Goal: Transaction & Acquisition: Purchase product/service

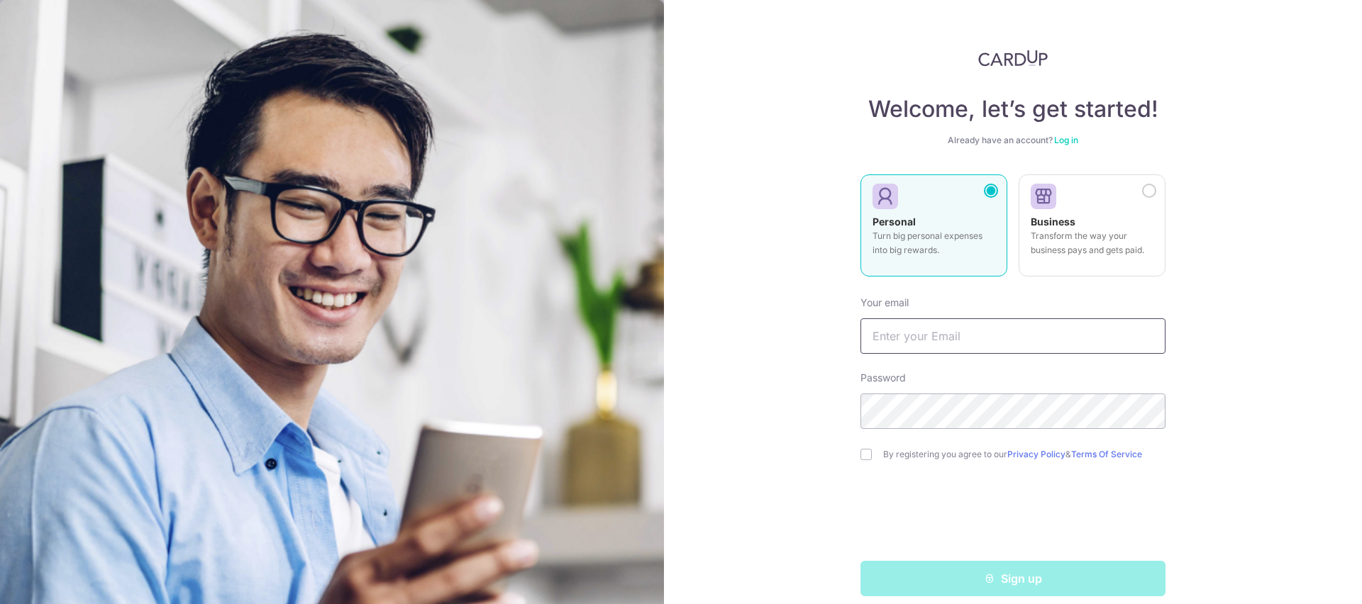
click at [953, 341] on input "text" at bounding box center [1012, 336] width 305 height 35
type input "[EMAIL_ADDRESS][DOMAIN_NAME]"
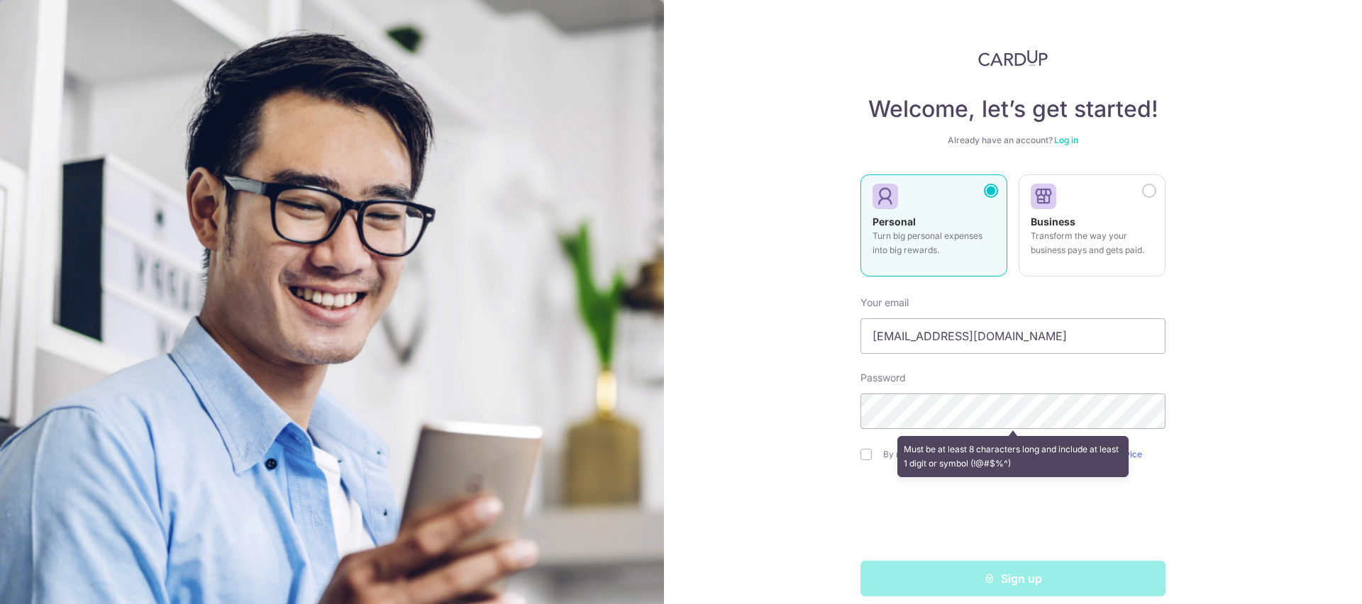
click at [862, 457] on div "Must be at least 8 characters long and include at least 1 digit or symbol (!@#$…" at bounding box center [1012, 457] width 305 height 52
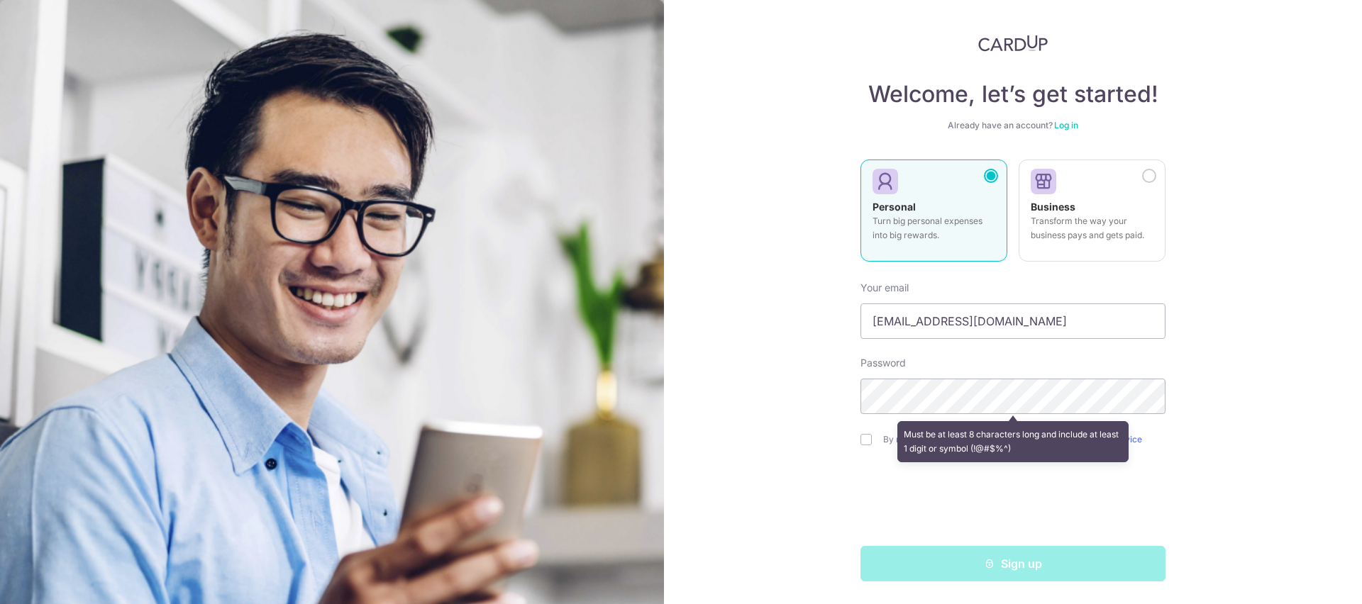
click at [860, 414] on div at bounding box center [860, 414] width 0 height 0
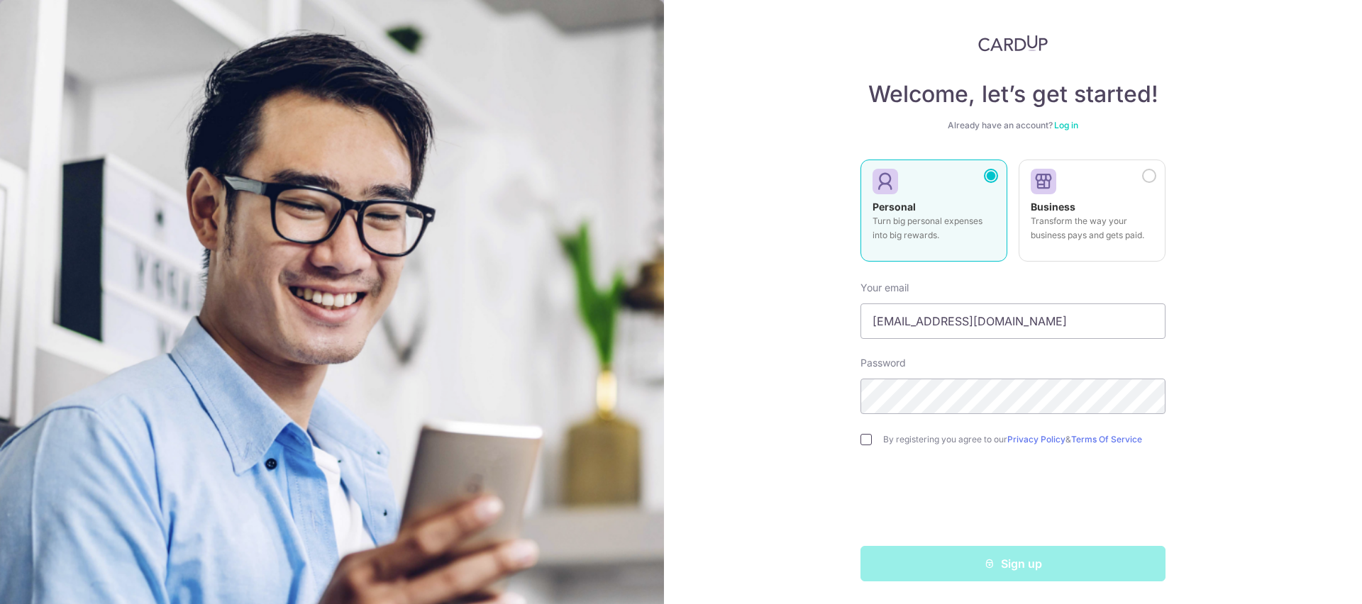
click at [862, 441] on input "checkbox" at bounding box center [865, 439] width 11 height 11
checkbox input "true"
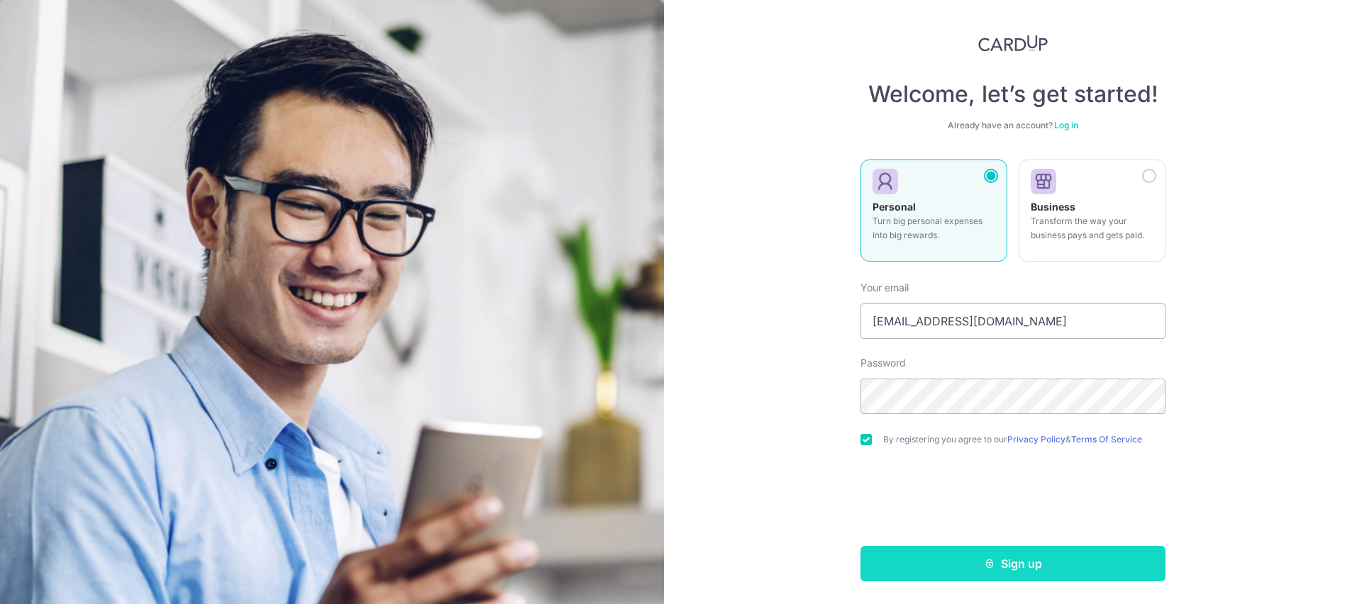
click at [935, 563] on button "Sign up" at bounding box center [1012, 563] width 305 height 35
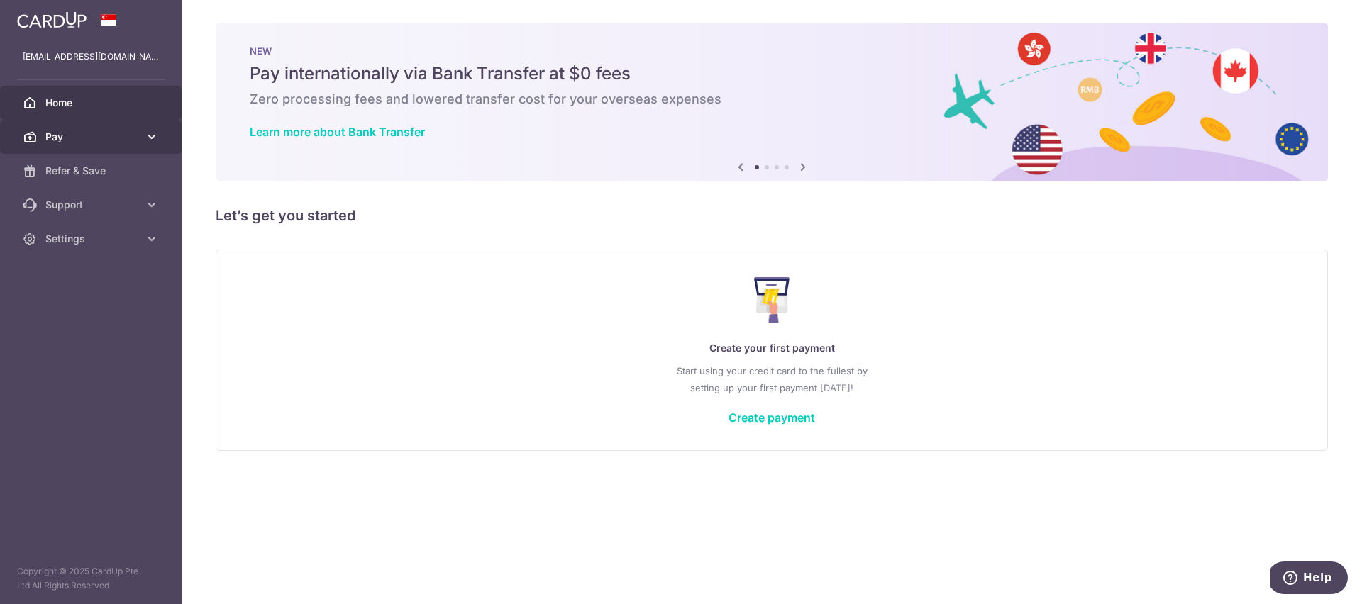
click at [128, 143] on span "Pay" at bounding box center [92, 137] width 94 height 14
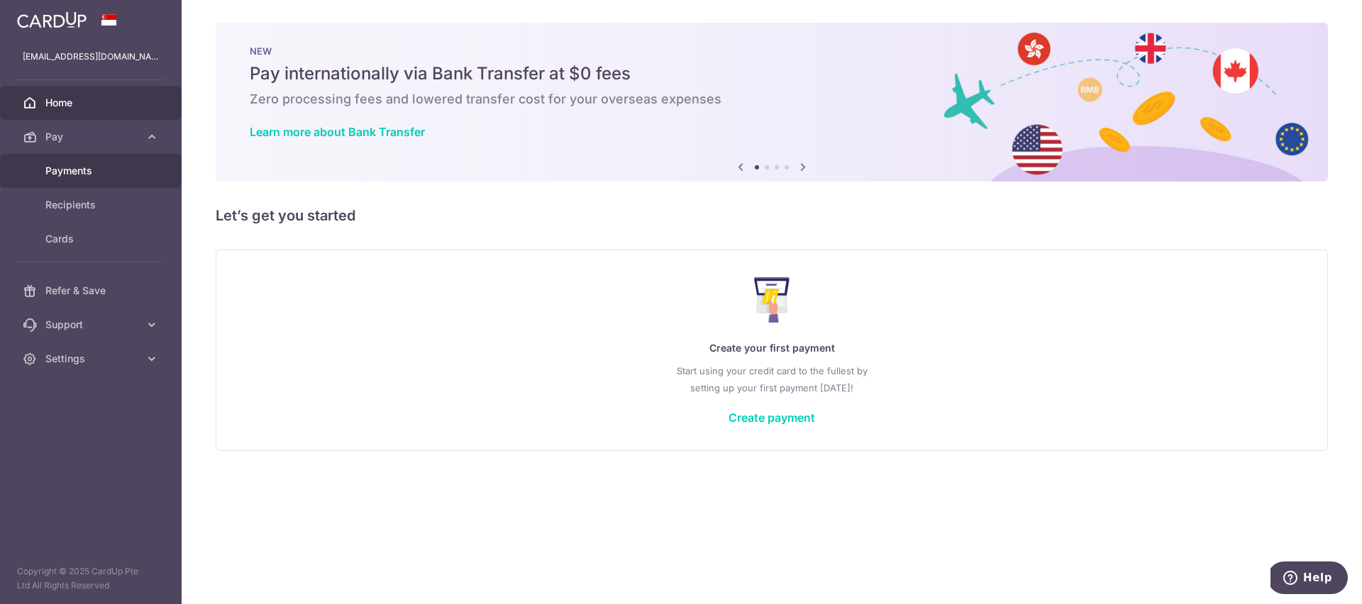
click at [123, 176] on span "Payments" at bounding box center [92, 171] width 94 height 14
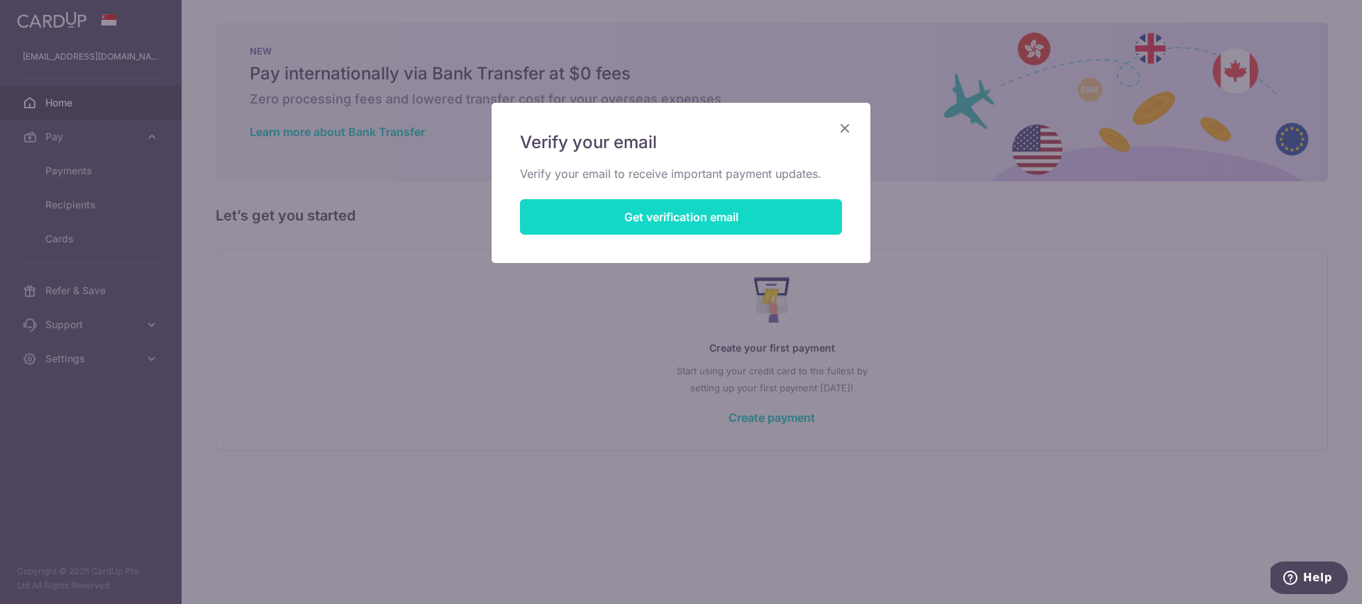
click at [569, 208] on button "Get verification email" at bounding box center [681, 216] width 322 height 35
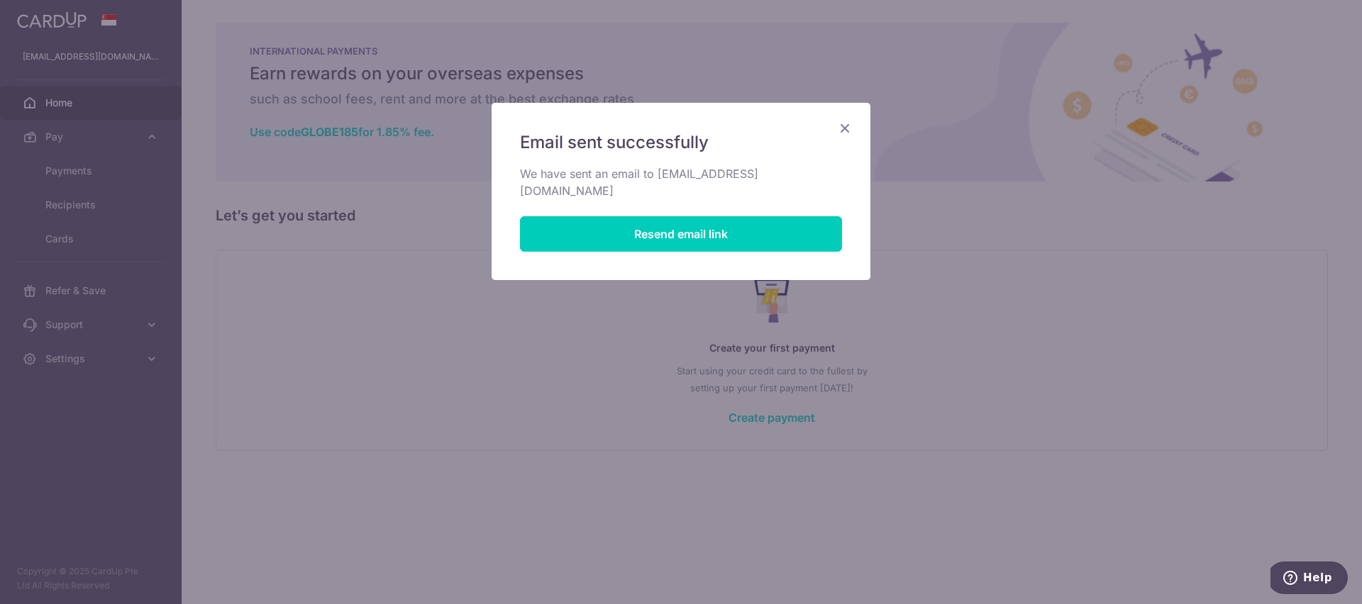
click at [843, 131] on icon "Close" at bounding box center [844, 128] width 17 height 18
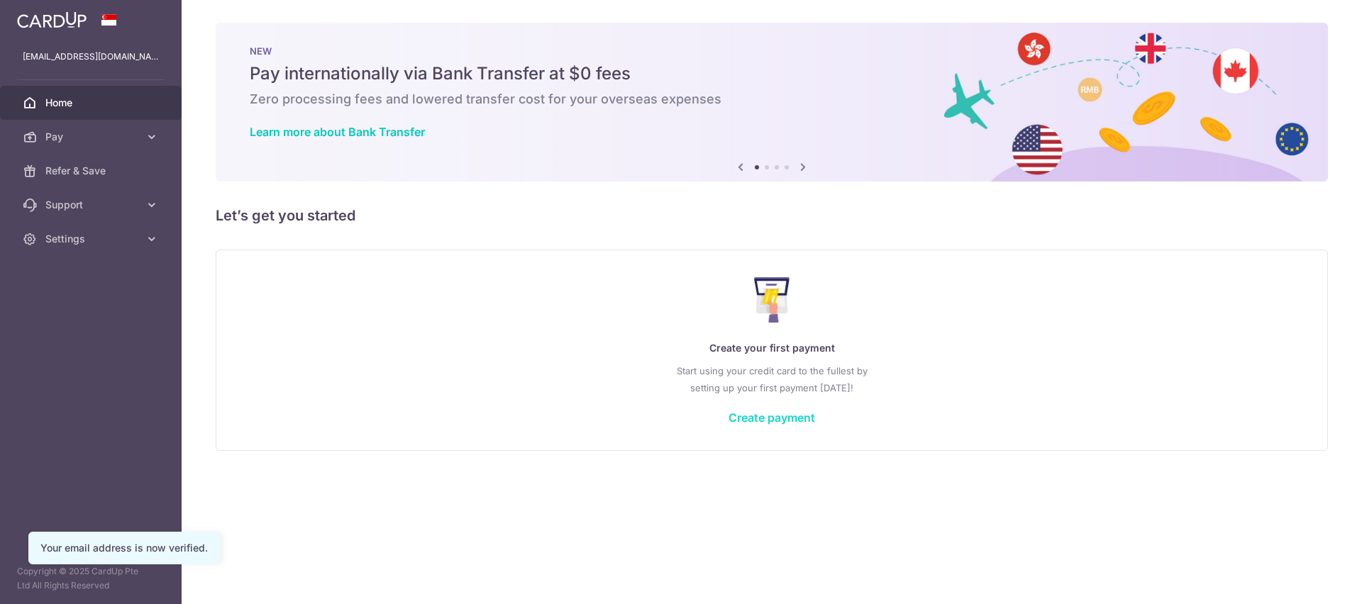
click at [798, 421] on link "Create payment" at bounding box center [772, 418] width 87 height 14
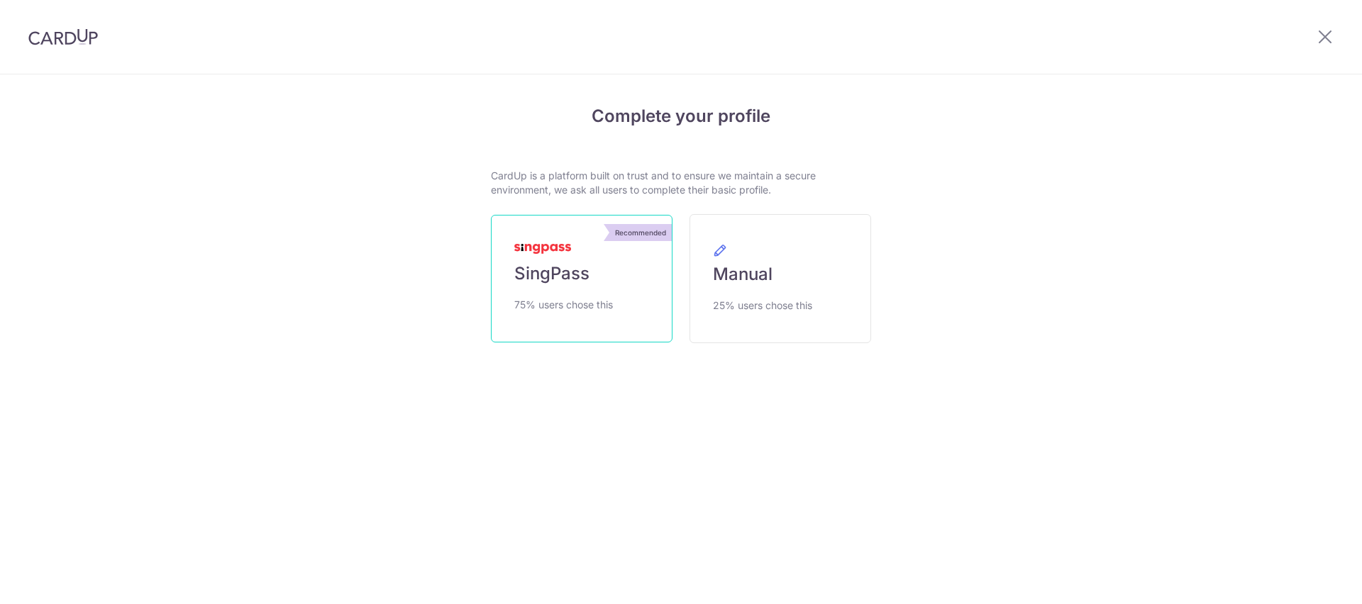
click at [591, 297] on span "75% users chose this" at bounding box center [563, 305] width 99 height 17
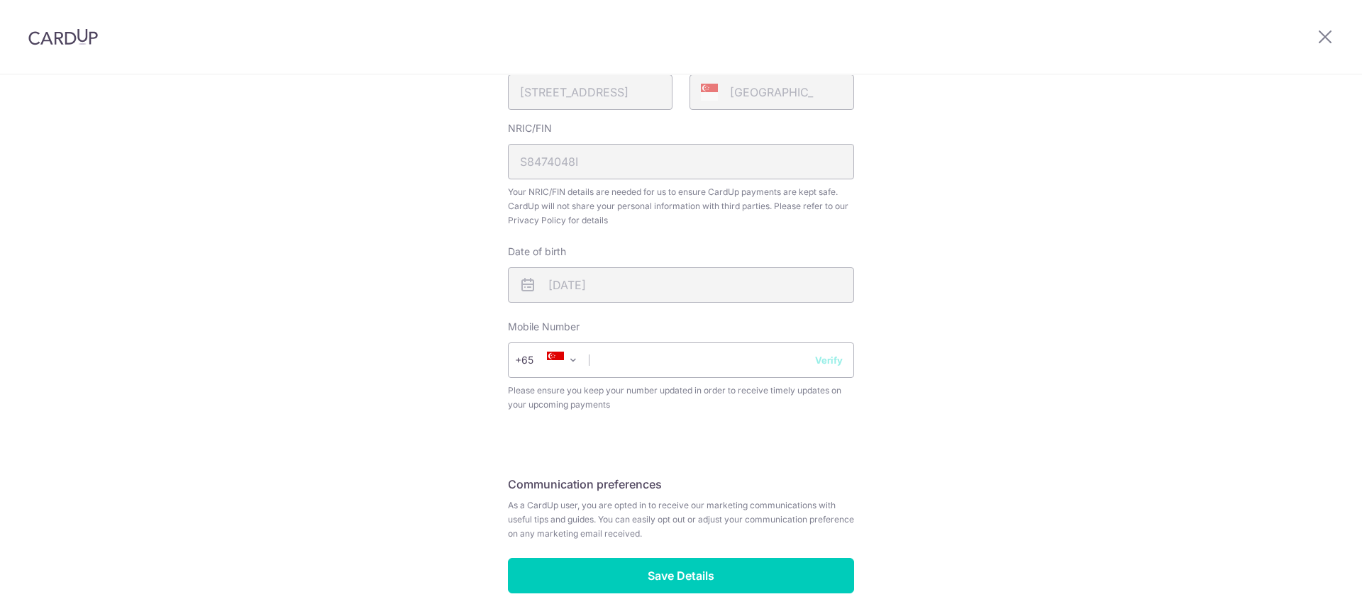
scroll to position [446, 0]
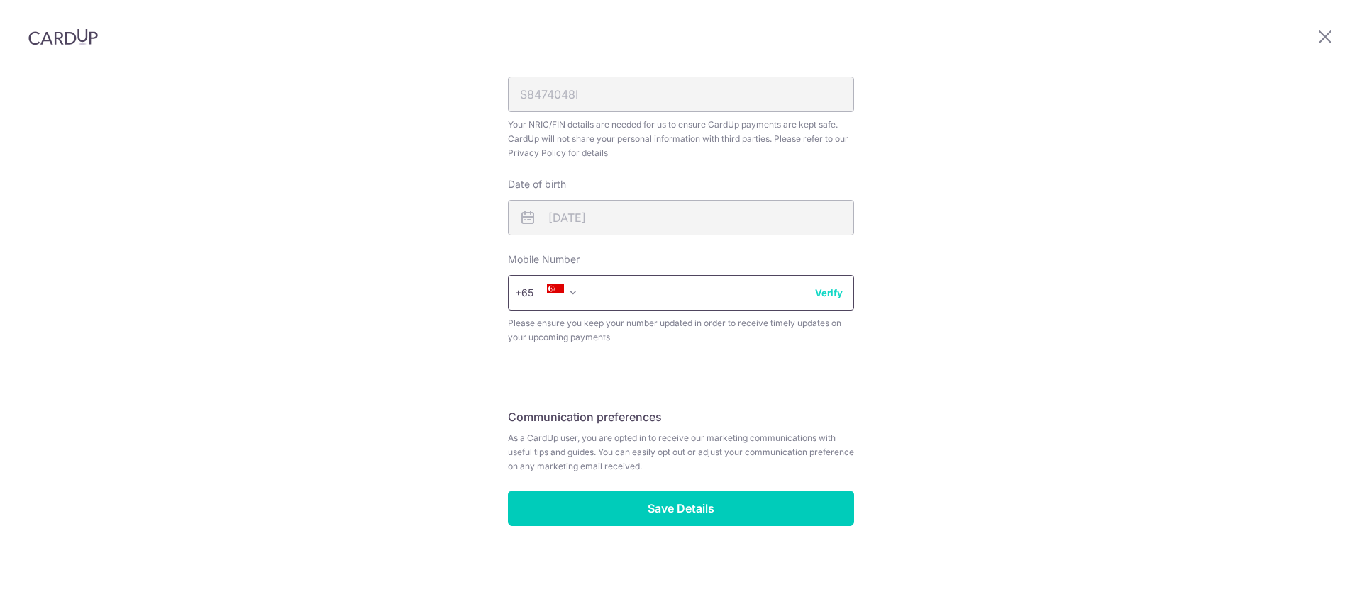
click at [744, 297] on input "text" at bounding box center [681, 292] width 346 height 35
type input "91902401"
select select "65"
click at [554, 297] on icon at bounding box center [555, 292] width 17 height 17
click at [568, 297] on span at bounding box center [573, 292] width 17 height 17
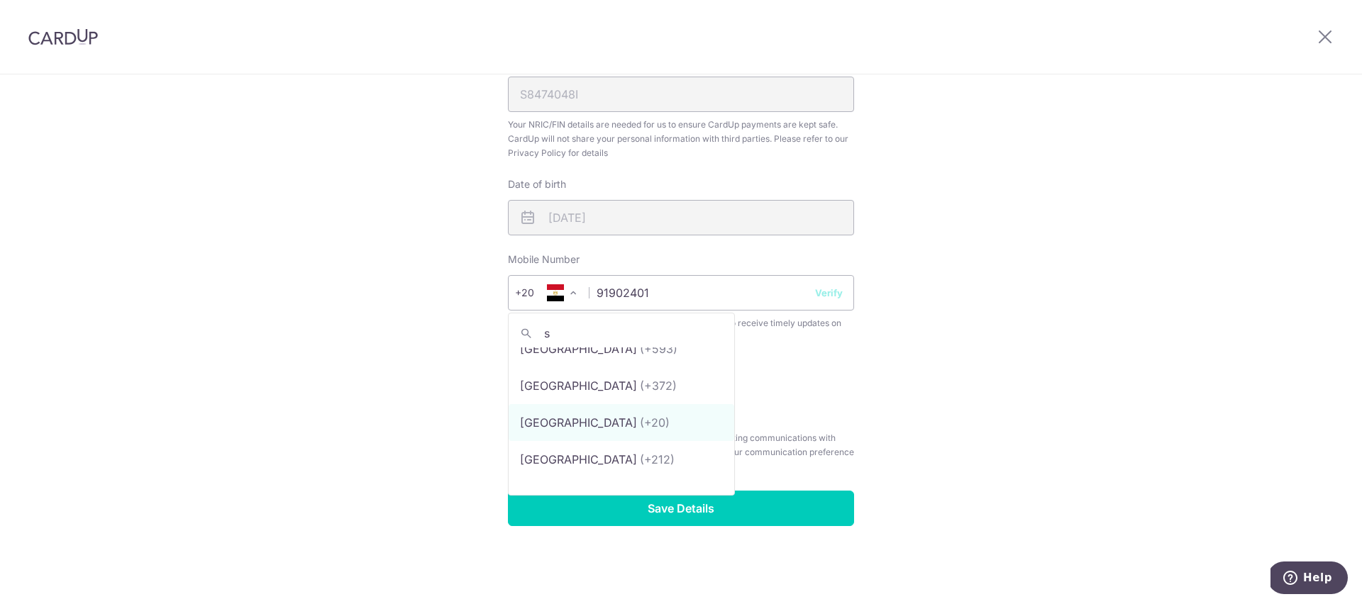
scroll to position [0, 0]
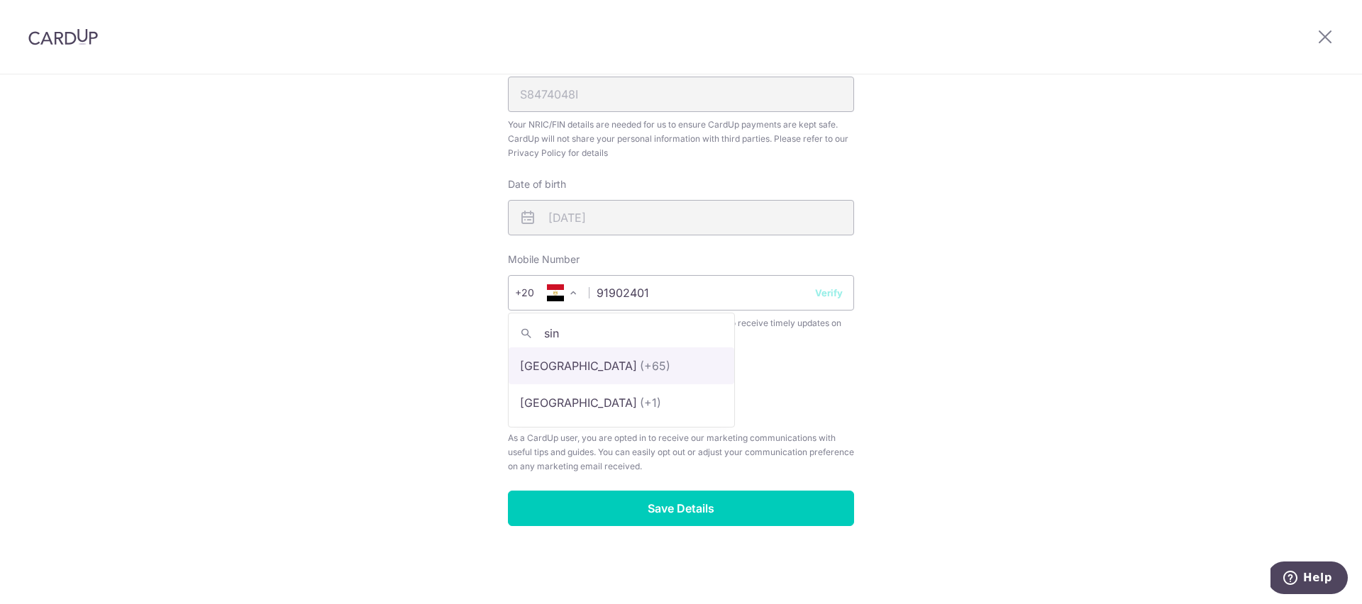
type input "sin"
select select "199"
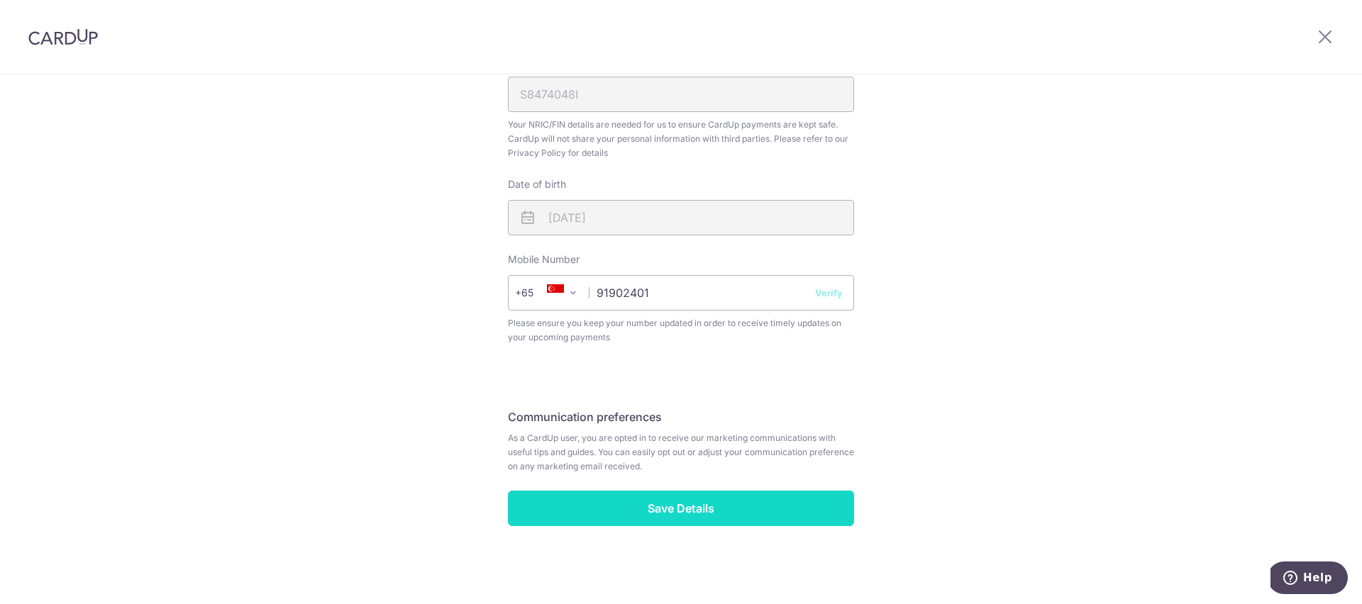
click at [659, 519] on input "Save Details" at bounding box center [681, 508] width 346 height 35
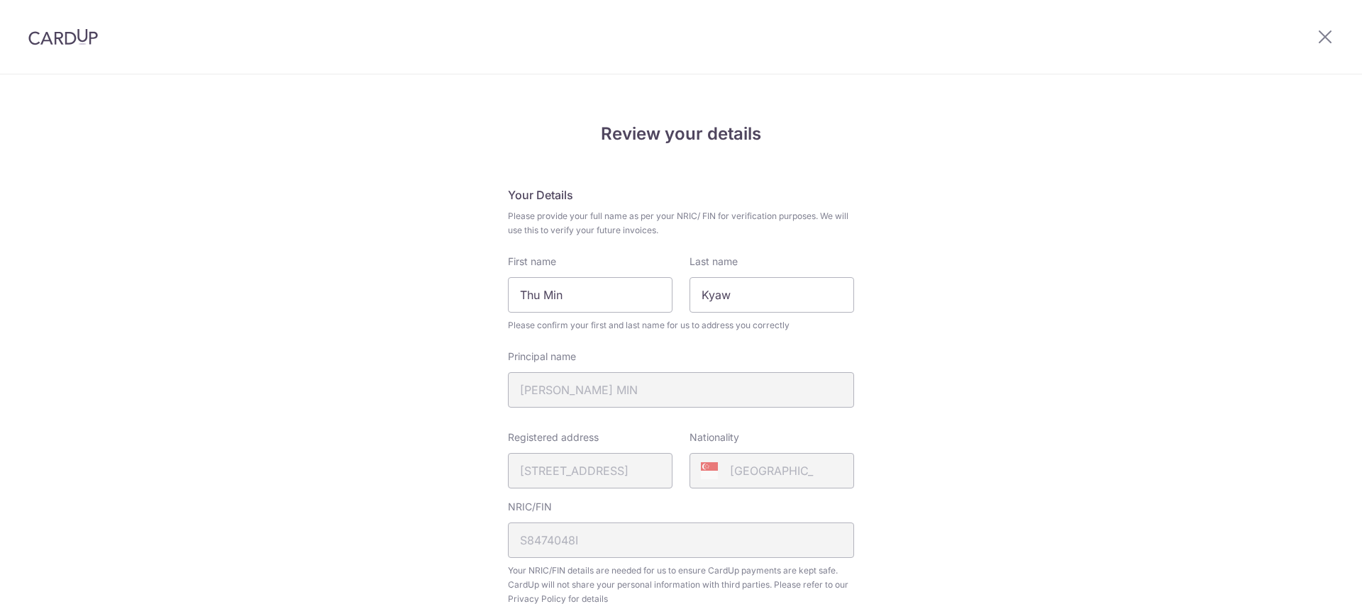
scroll to position [466, 0]
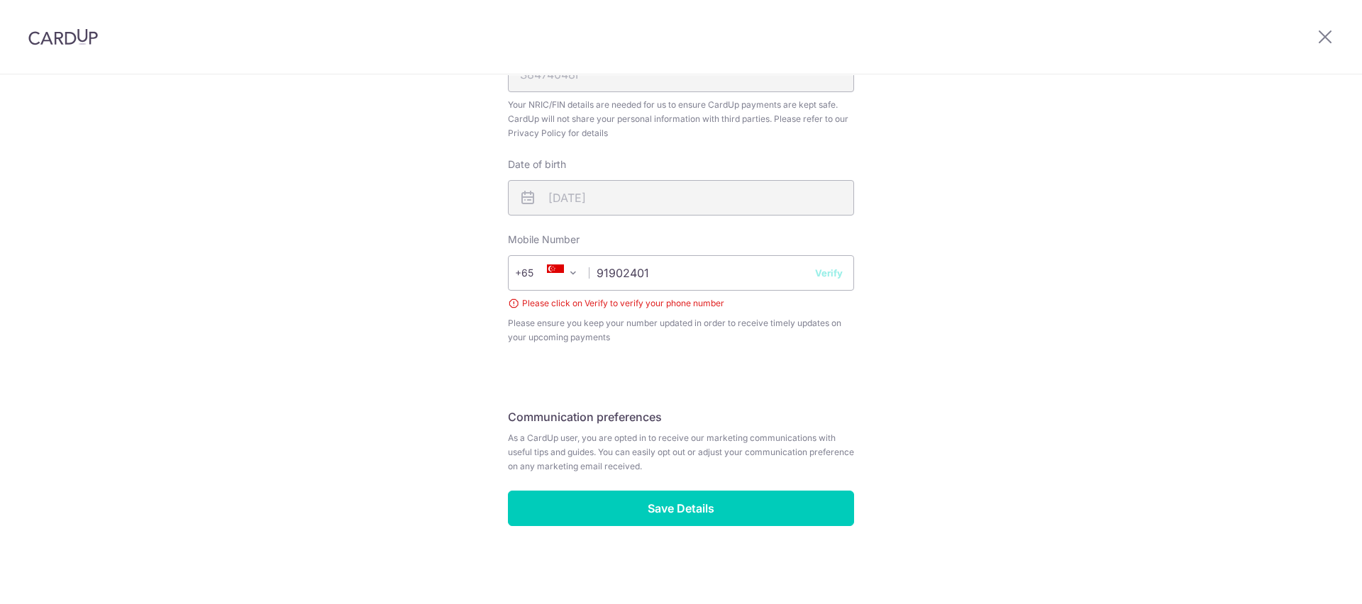
click at [819, 275] on button "Verify" at bounding box center [829, 273] width 28 height 14
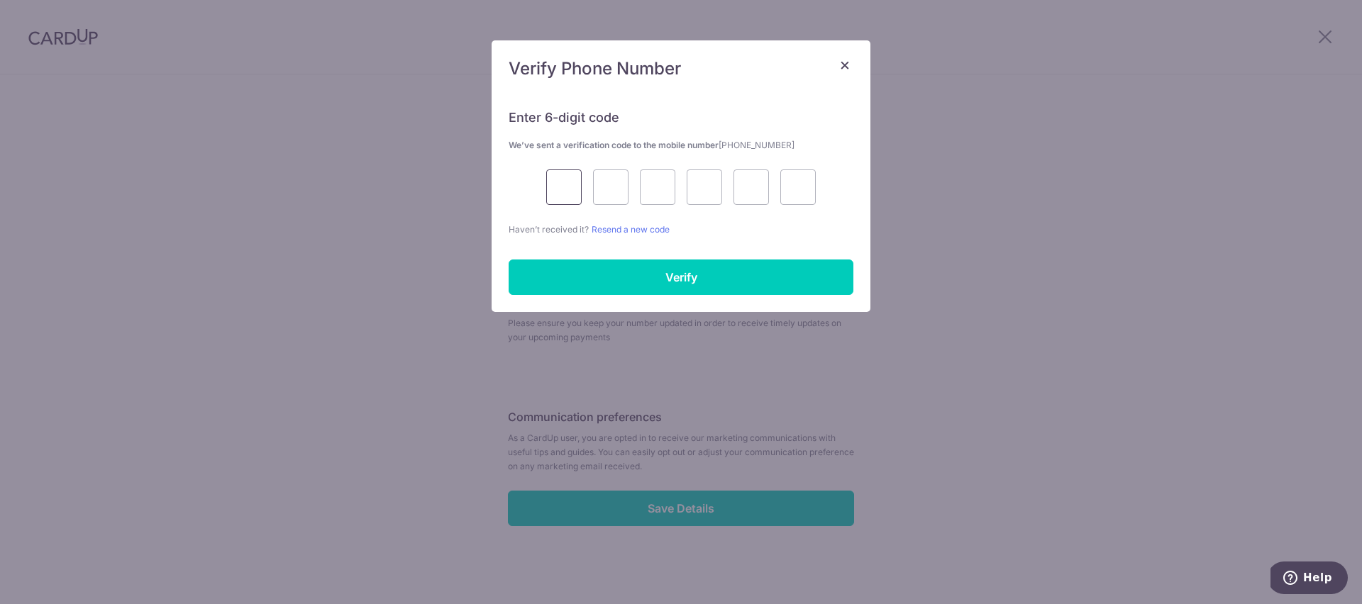
click at [577, 199] on input "text" at bounding box center [563, 187] width 35 height 35
type input "4"
type input "7"
type input "8"
type input "1"
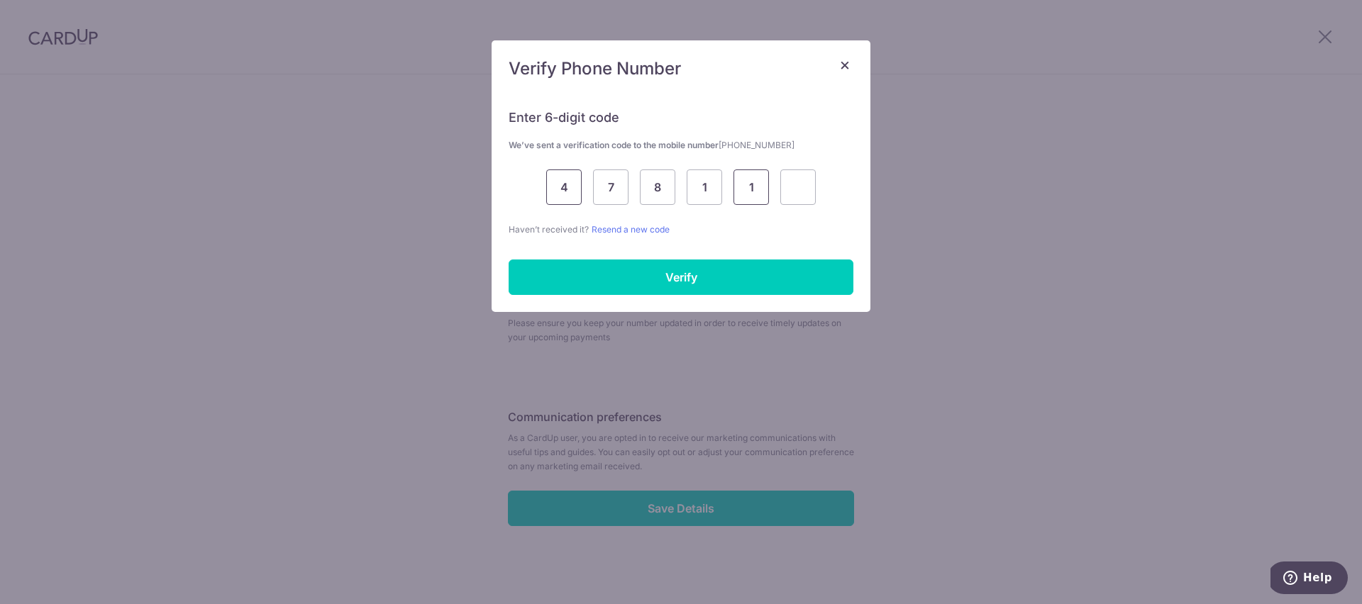
type input "1"
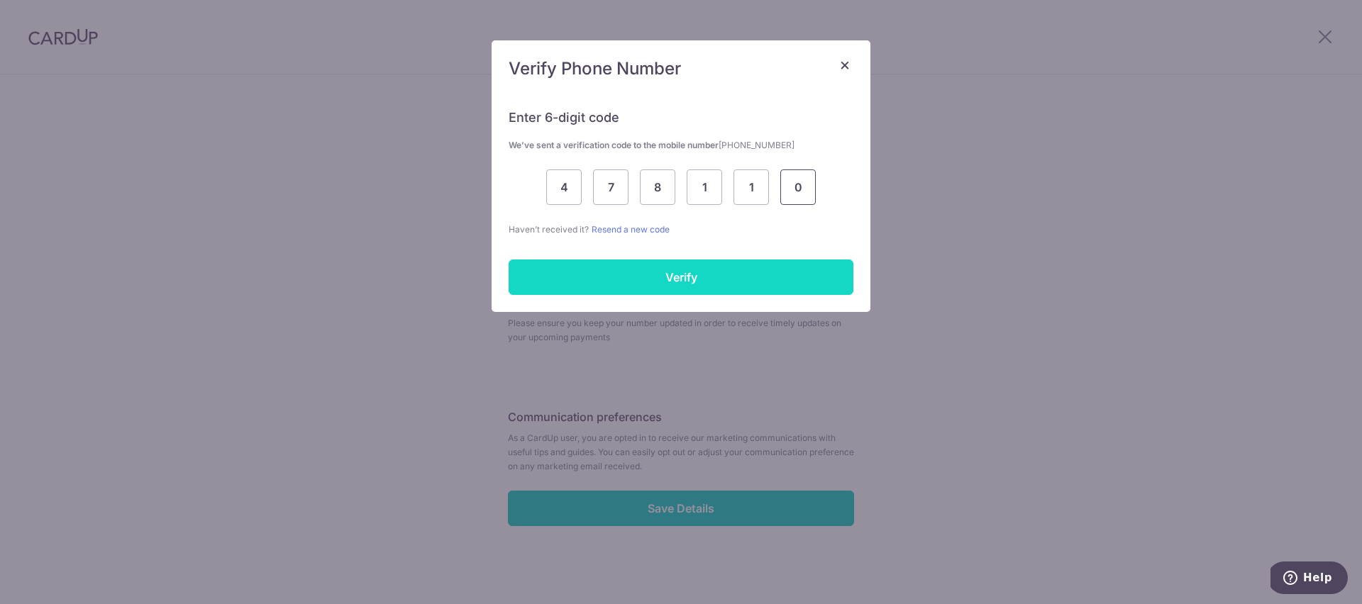
type input "0"
click at [558, 275] on input "Verify" at bounding box center [681, 277] width 345 height 35
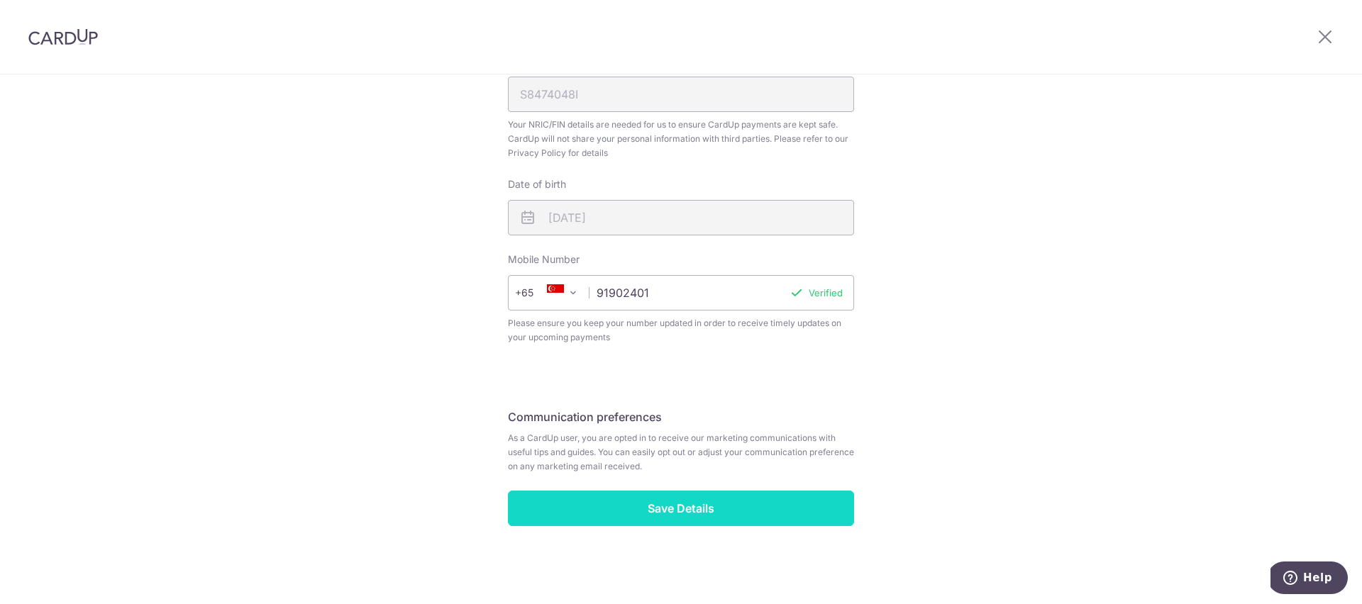
click at [639, 514] on input "Save Details" at bounding box center [681, 508] width 346 height 35
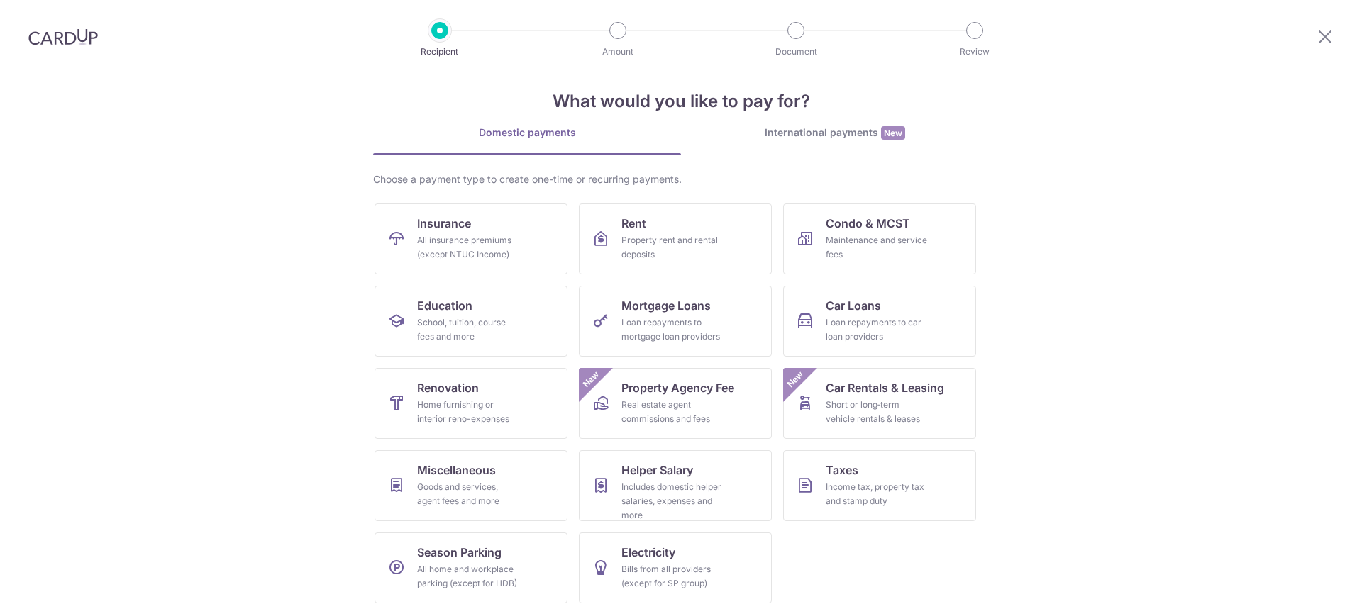
scroll to position [31, 0]
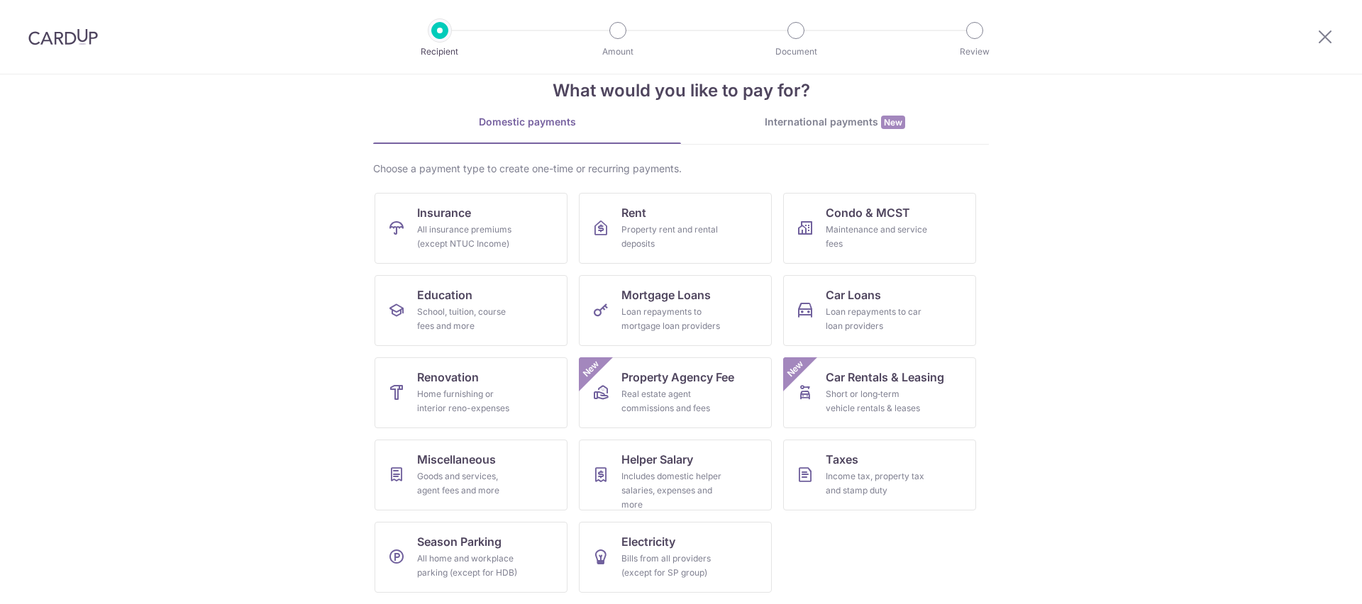
click at [926, 511] on ul "Insurance All insurance premiums (except NTUC Income) Rent Property rent and re…" at bounding box center [681, 398] width 613 height 411
click at [927, 492] on link "Taxes Income tax, property tax and stamp duty" at bounding box center [879, 475] width 193 height 71
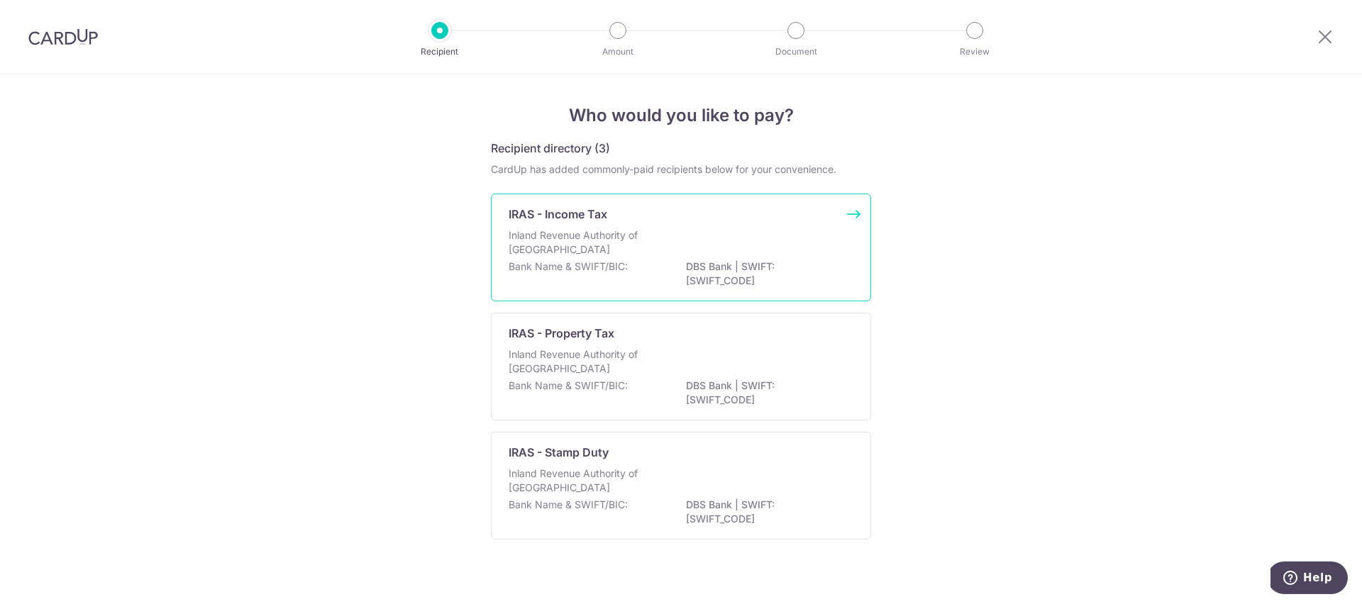
click at [808, 265] on p "DBS Bank | SWIFT: [SWIFT_CODE]" at bounding box center [765, 274] width 159 height 28
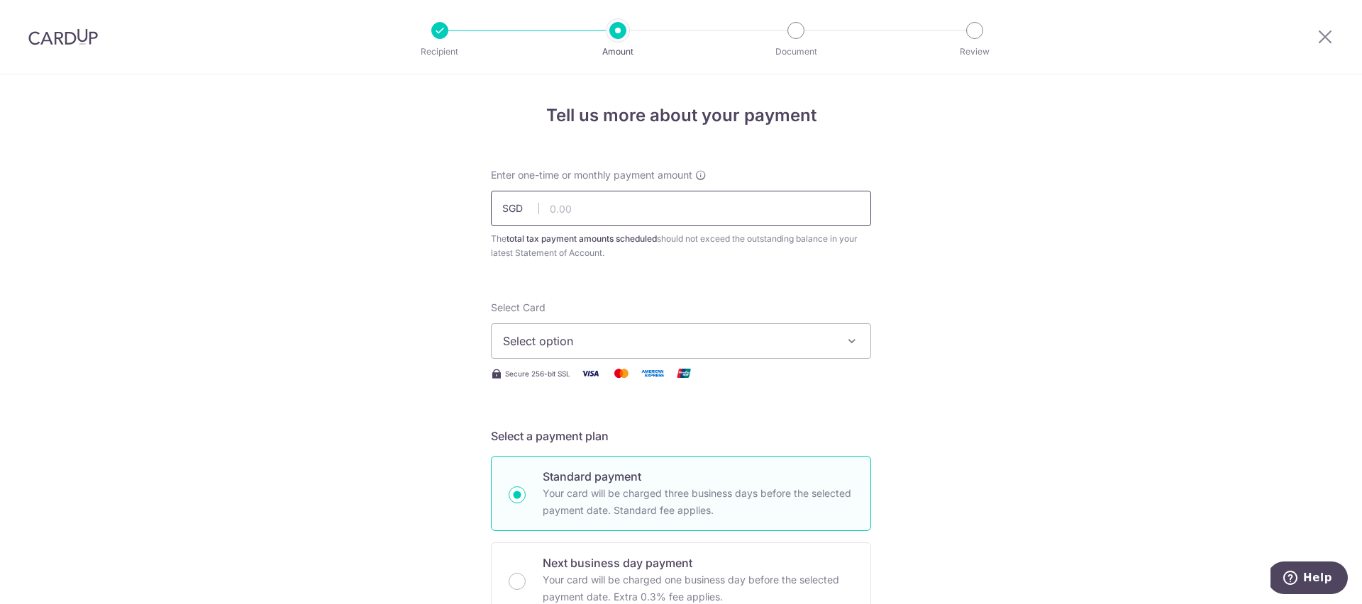
click at [777, 214] on input "text" at bounding box center [681, 208] width 380 height 35
type input "500.00"
click at [780, 334] on span "Select option" at bounding box center [668, 341] width 331 height 17
click at [770, 372] on link "Add credit card" at bounding box center [681, 381] width 379 height 26
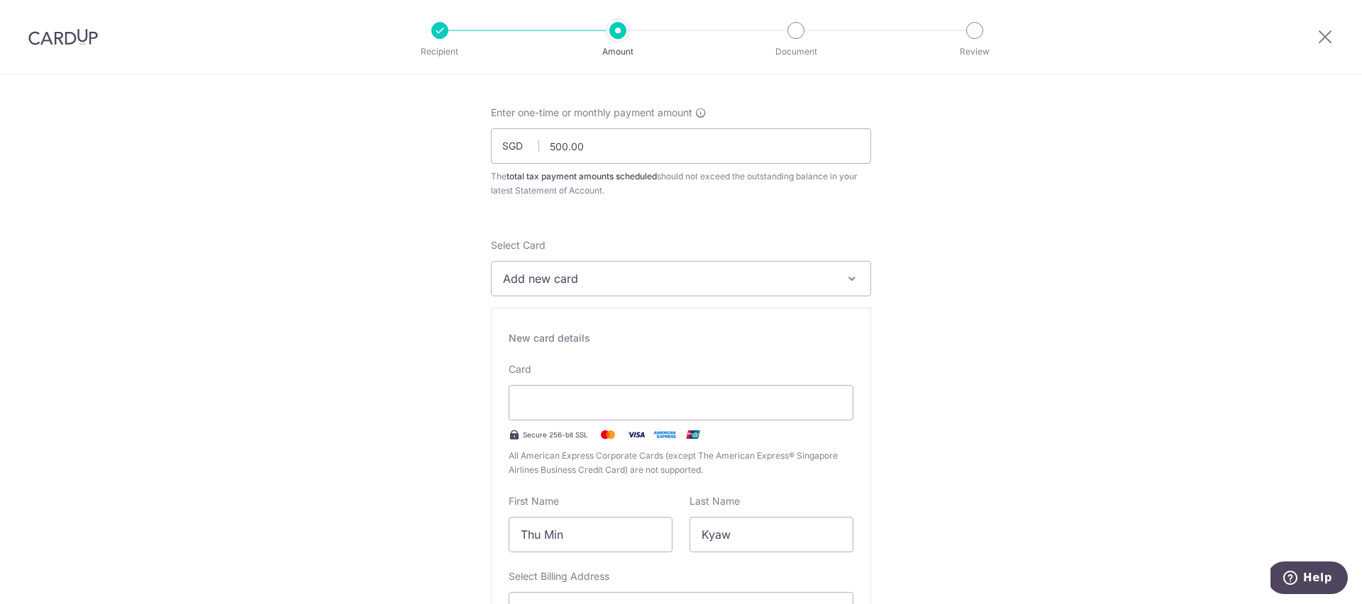
scroll to position [128, 0]
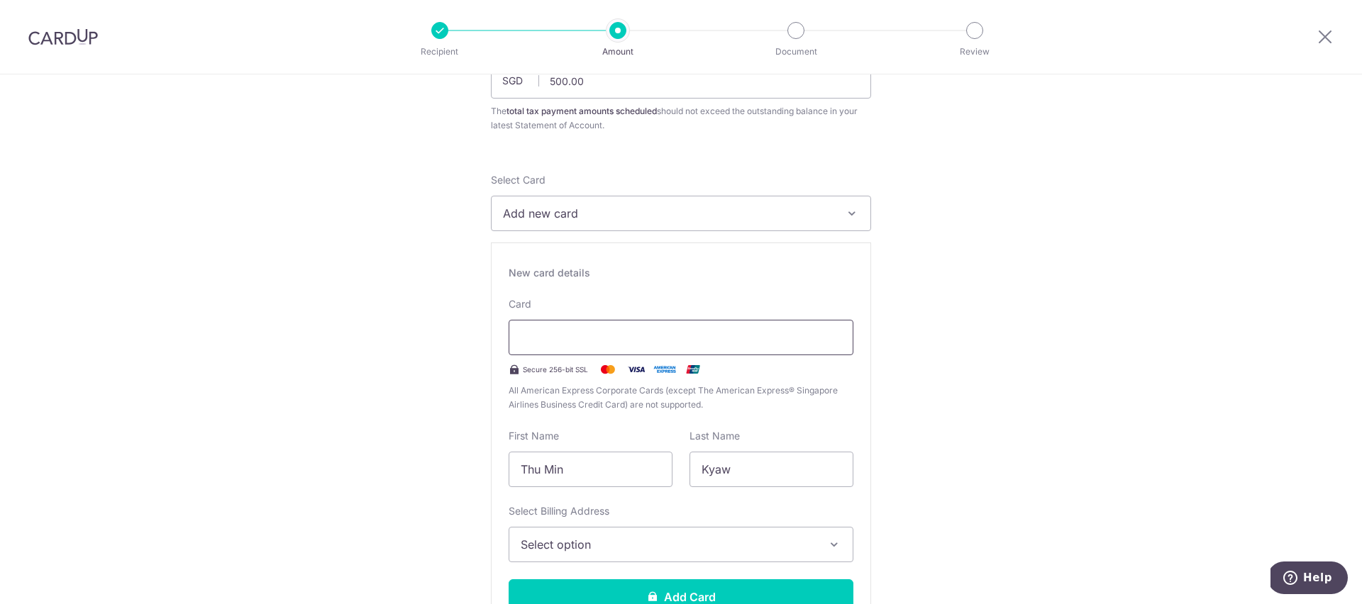
type input "10 / 2028"
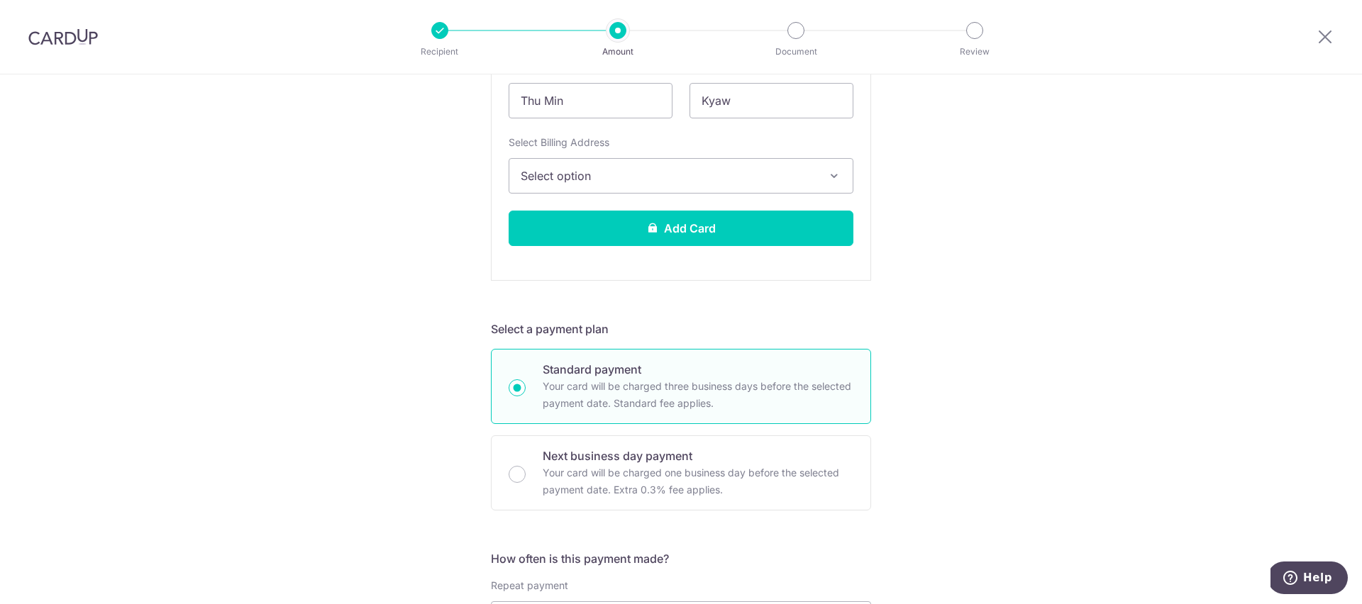
scroll to position [269, 0]
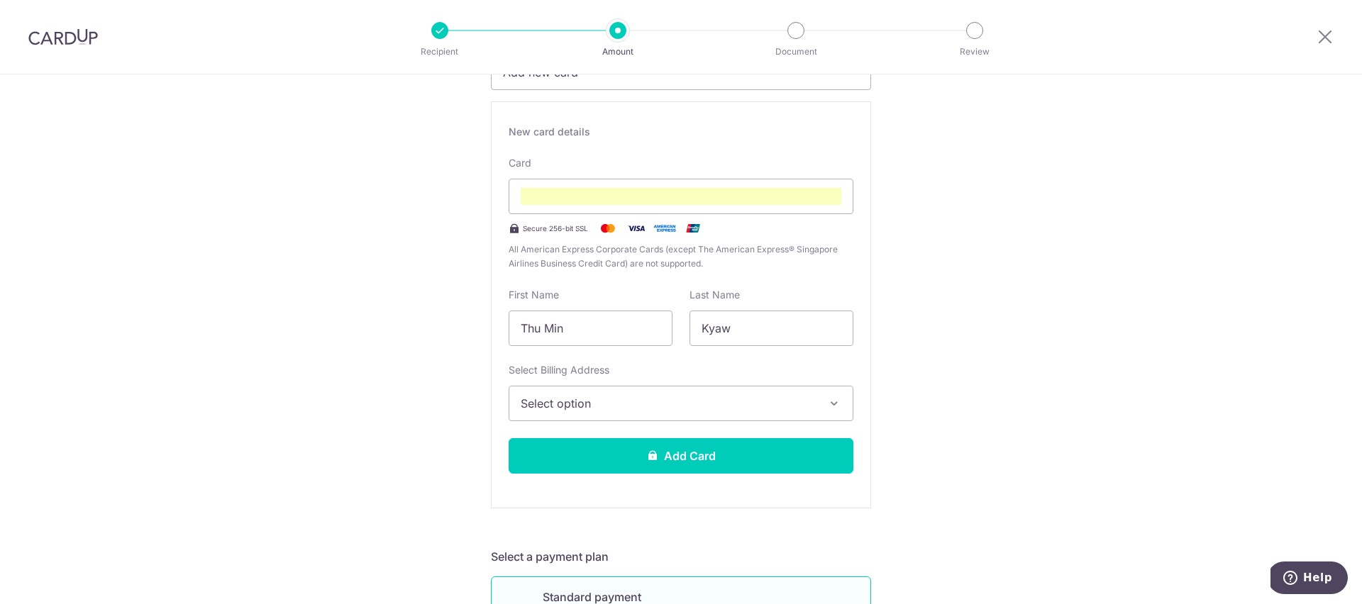
click at [789, 396] on span "Select option" at bounding box center [668, 403] width 295 height 17
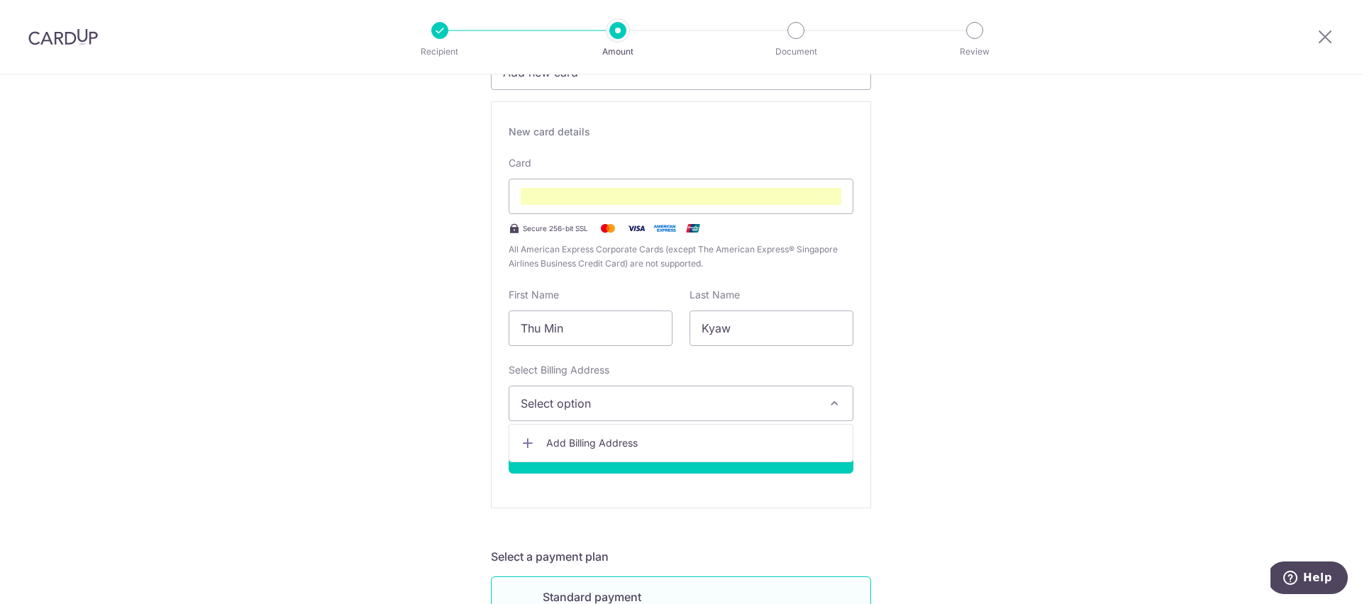
click at [724, 434] on link "Add Billing Address" at bounding box center [680, 444] width 343 height 26
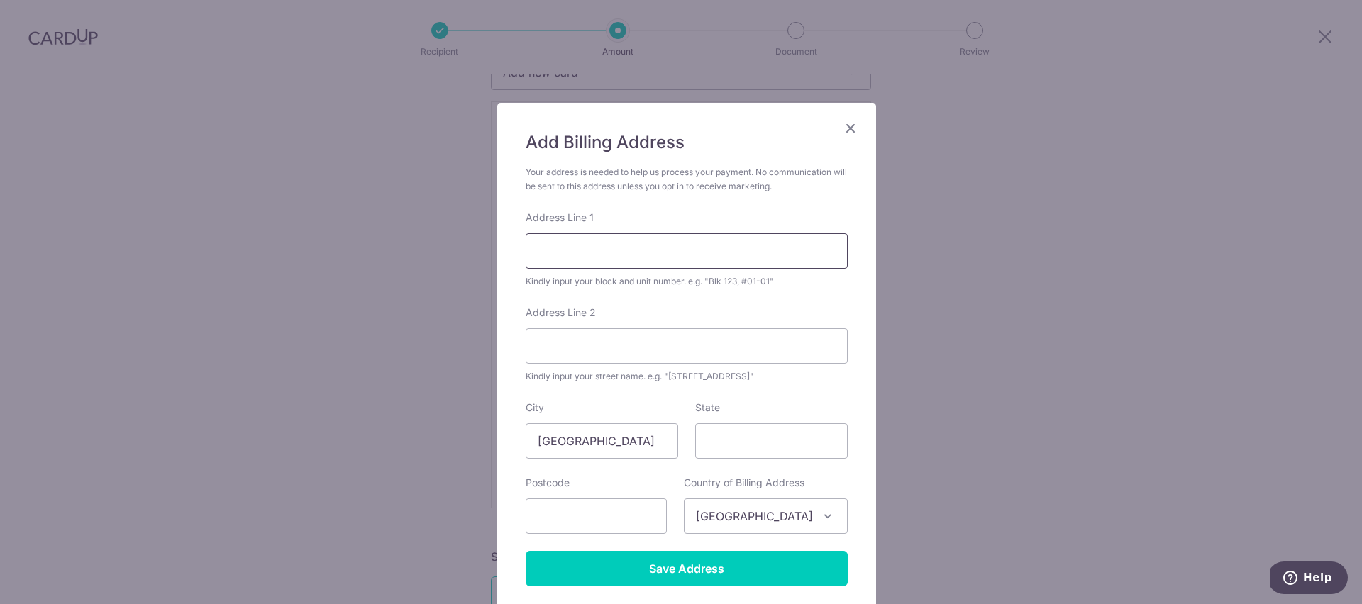
click at [724, 266] on input "Address Line 1" at bounding box center [687, 250] width 322 height 35
type input "109 Aljunied Crescent"
type input "#07-48"
type input "380109"
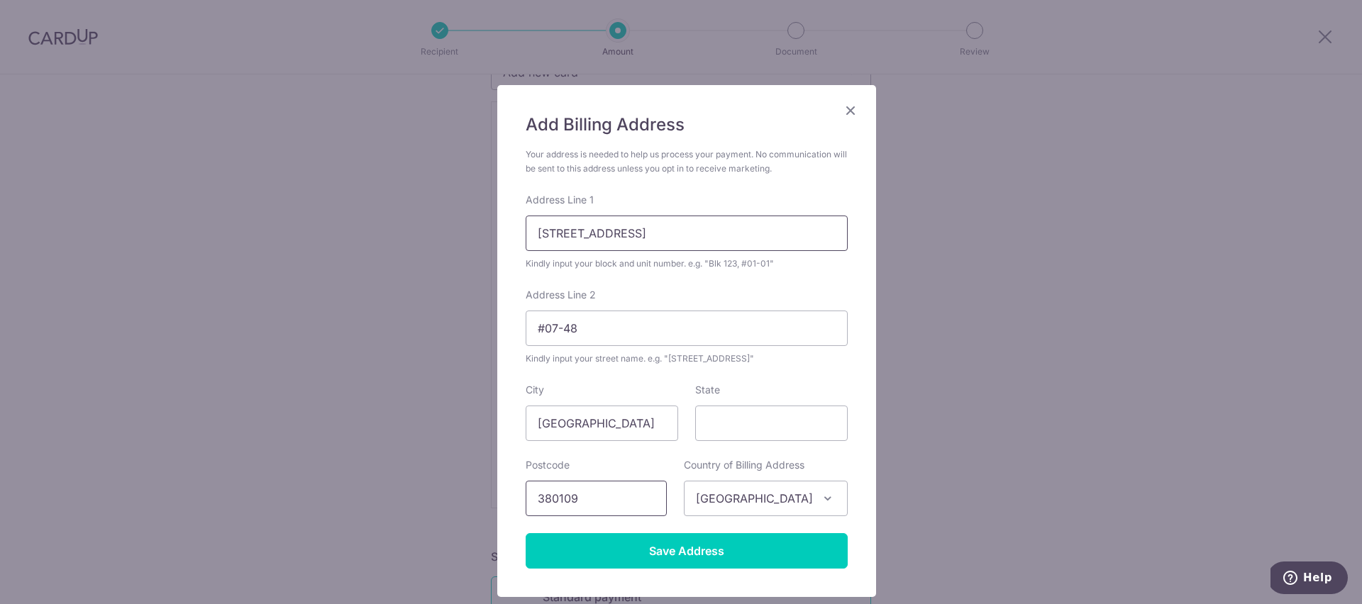
scroll to position [27, 0]
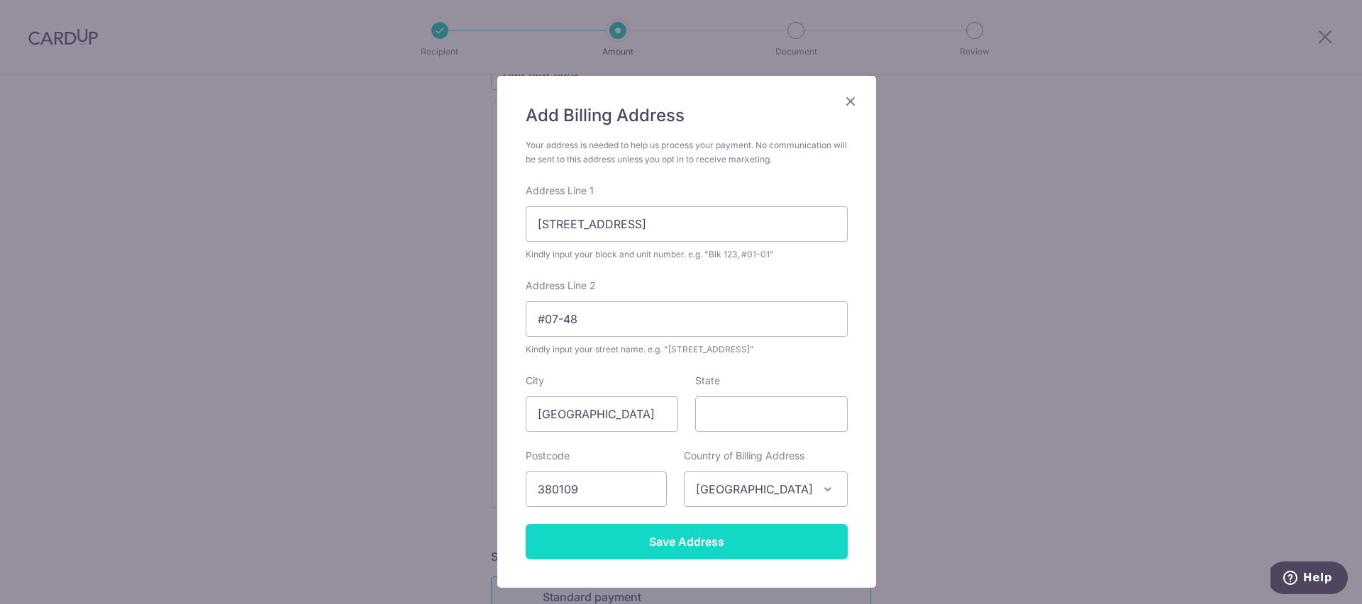
click at [662, 543] on input "Save Address" at bounding box center [687, 541] width 322 height 35
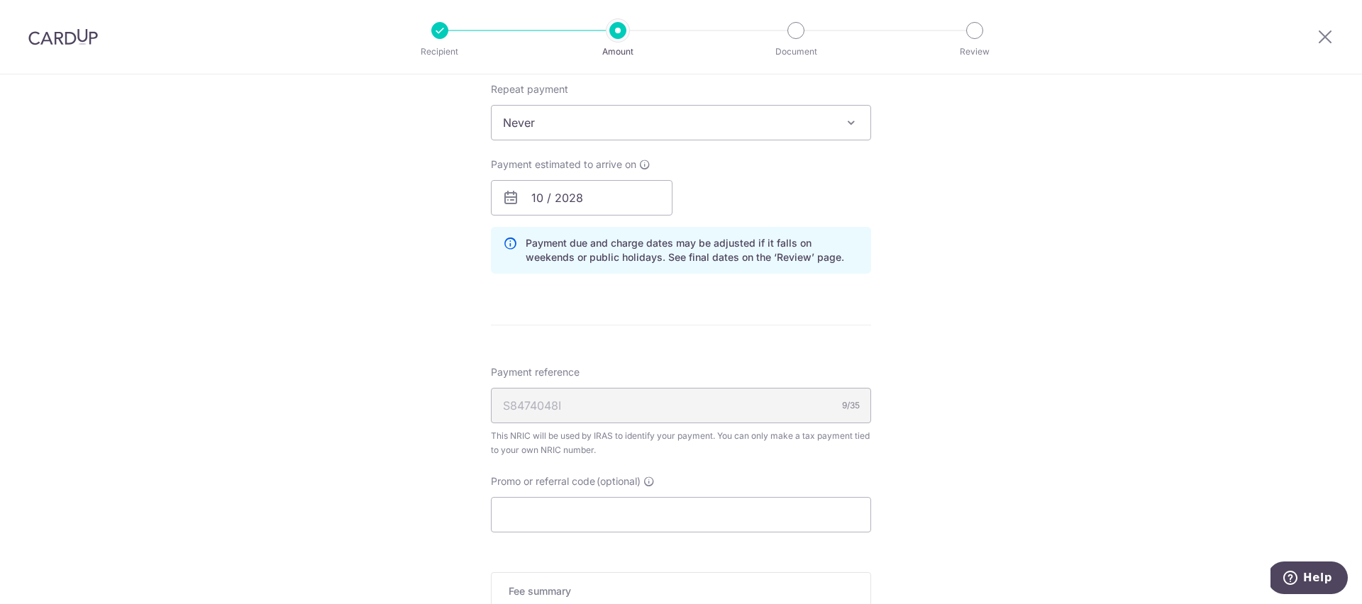
scroll to position [1158, 0]
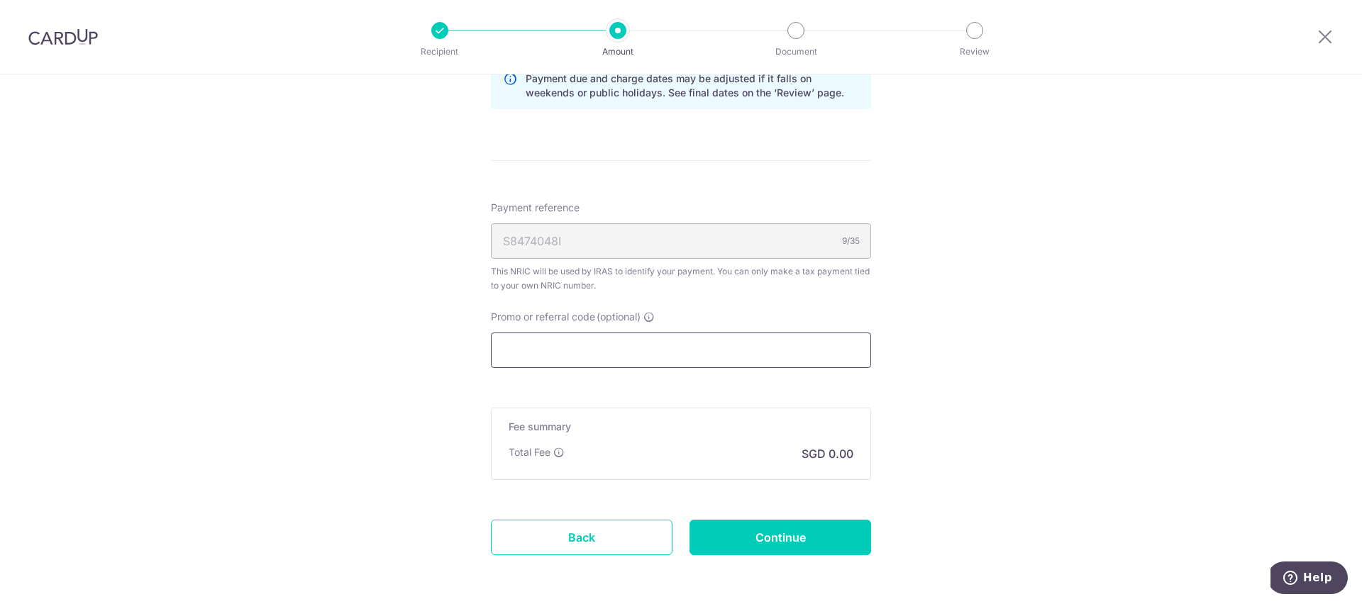
click at [795, 348] on input "Promo or referral code (optional)" at bounding box center [681, 350] width 380 height 35
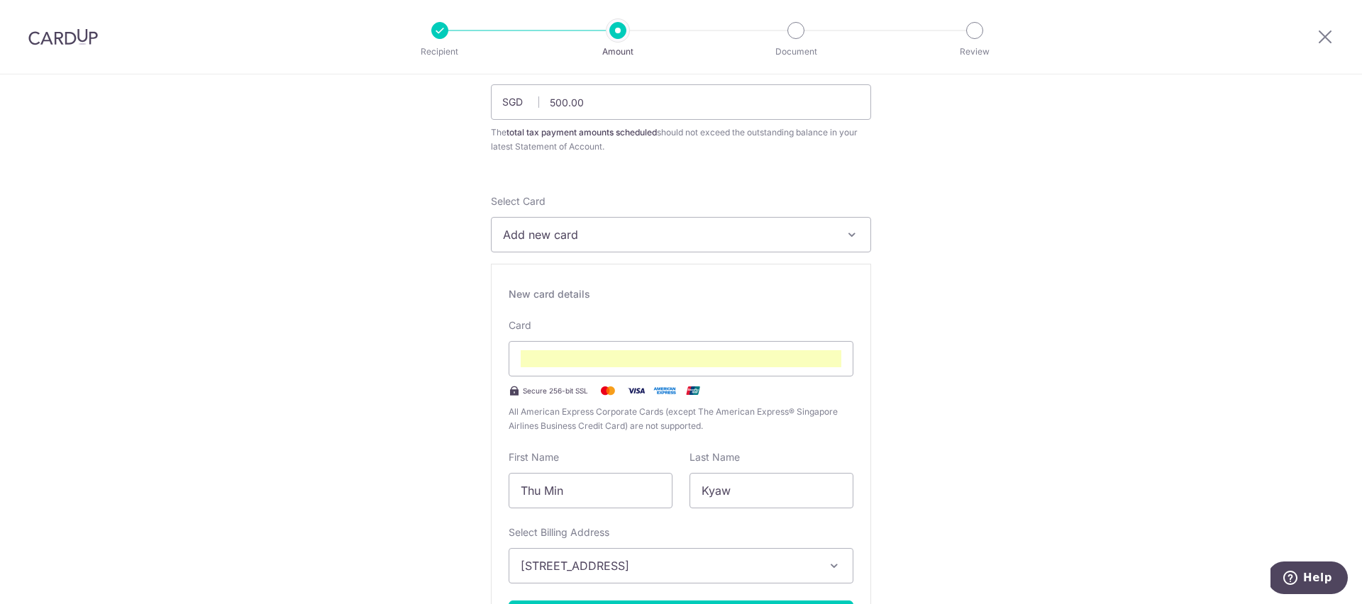
scroll to position [34, 0]
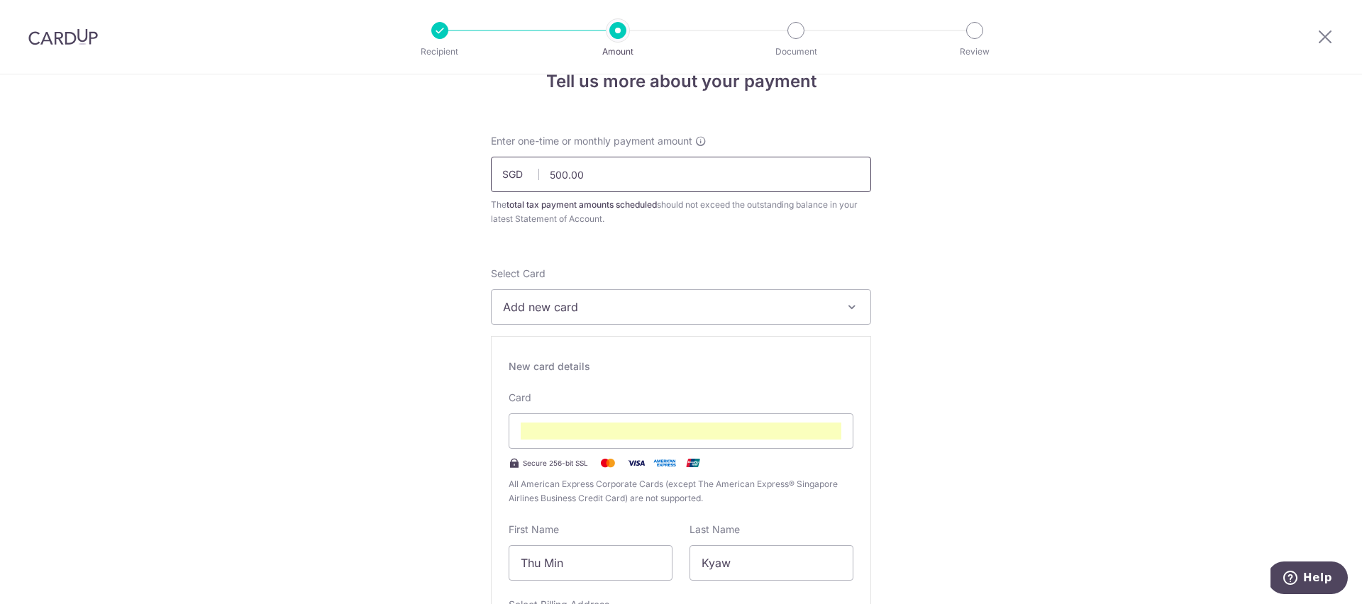
click at [723, 186] on input "500.00" at bounding box center [681, 174] width 380 height 35
drag, startPoint x: 611, startPoint y: 182, endPoint x: 560, endPoint y: 177, distance: 51.3
click at [560, 177] on input "500.00" at bounding box center [681, 174] width 380 height 35
click at [563, 177] on input "500.00" at bounding box center [681, 174] width 380 height 35
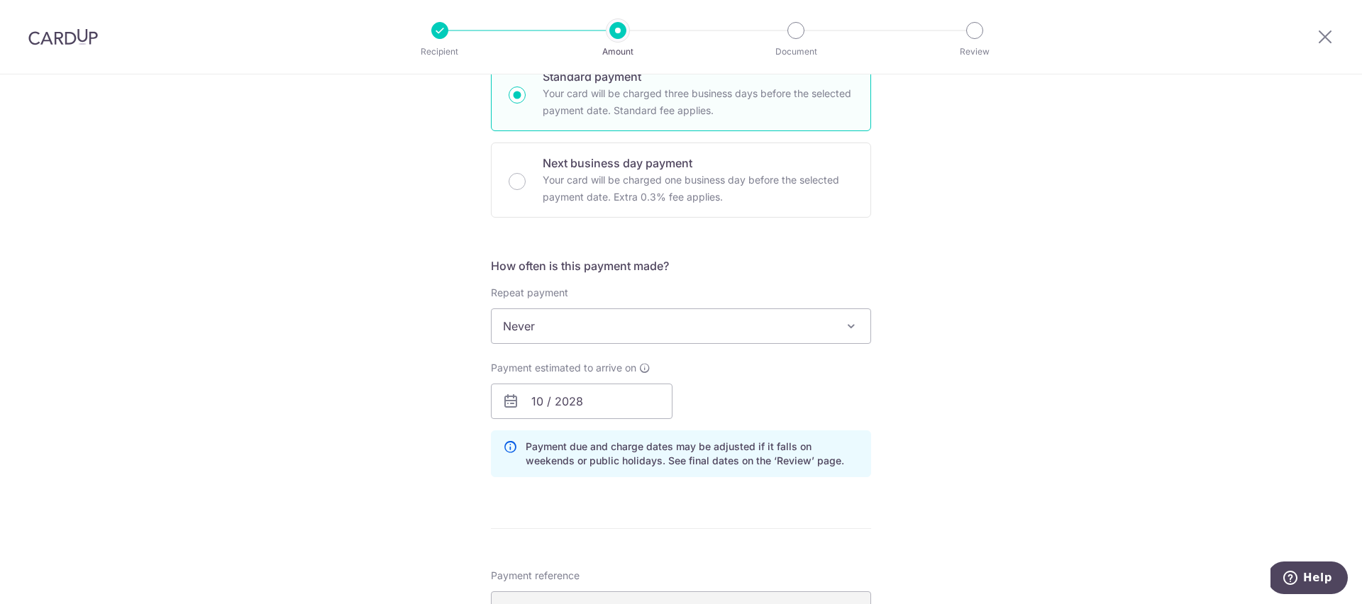
scroll to position [936, 0]
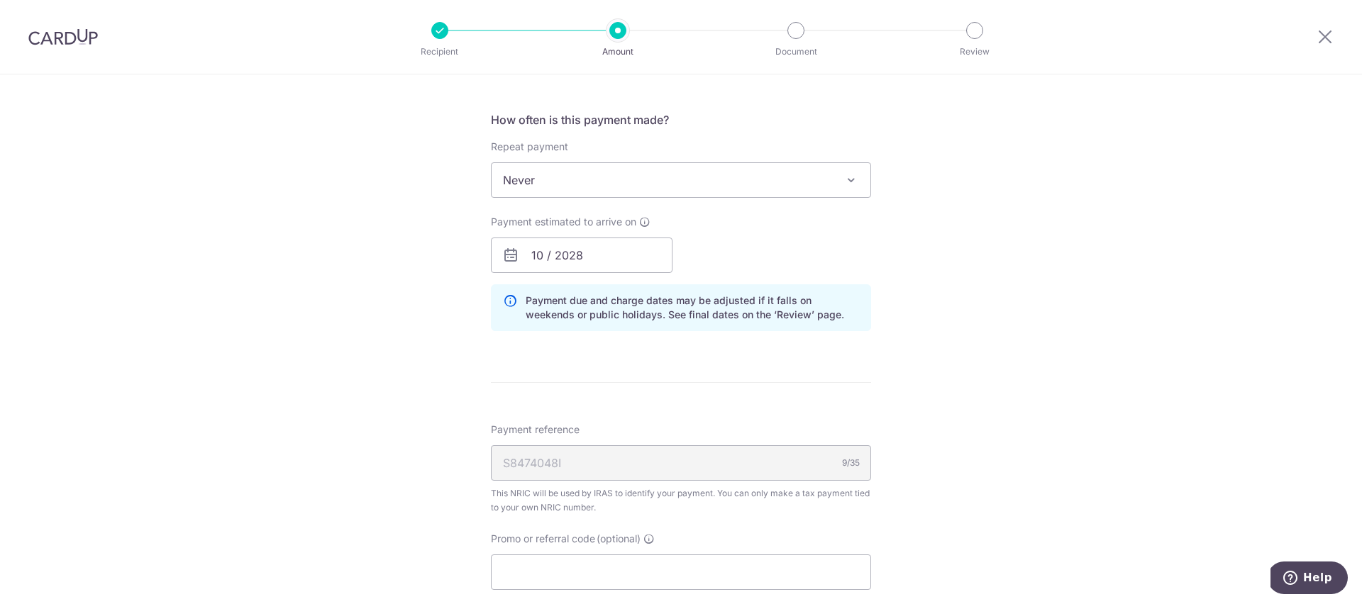
click at [906, 366] on div "Tell us more about your payment Enter one-time or monthly payment amount SGD 5,…" at bounding box center [681, 11] width 1362 height 1745
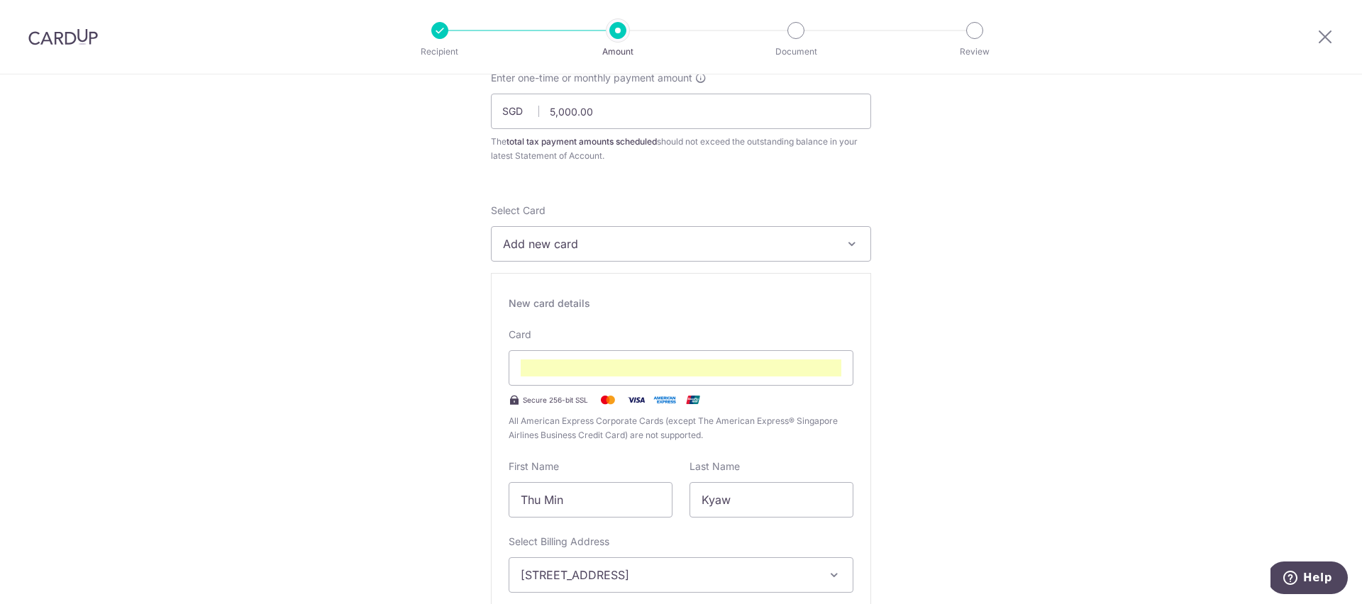
scroll to position [0, 0]
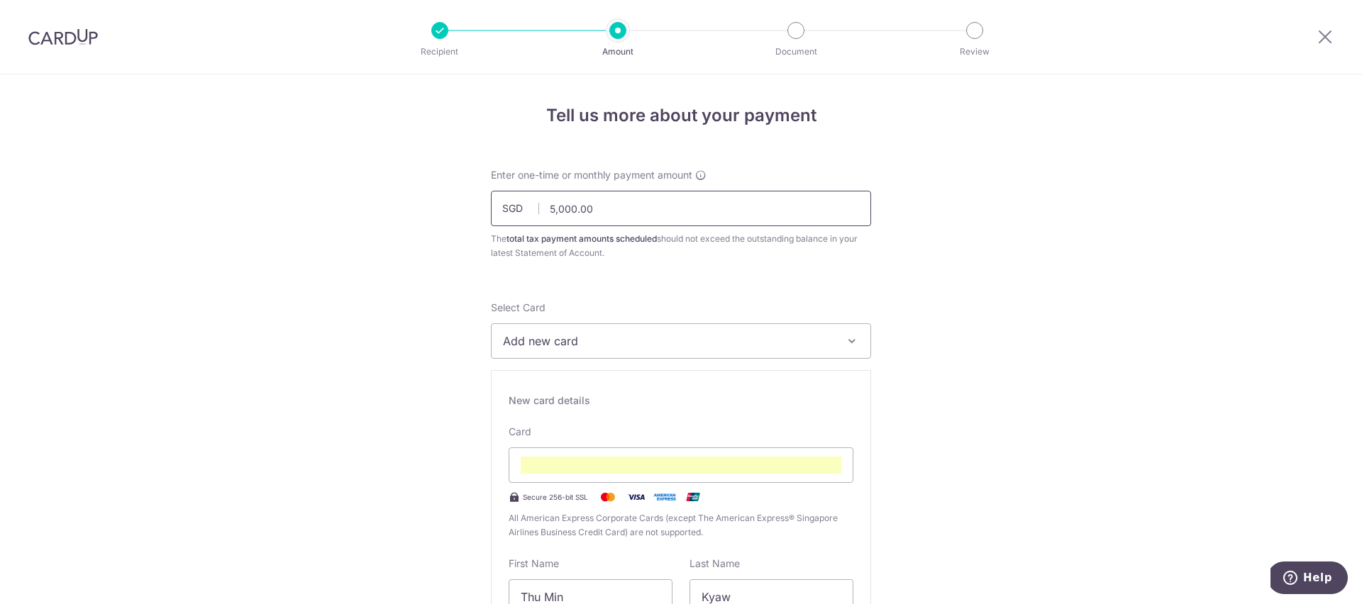
click at [560, 217] on input "5,000.00" at bounding box center [681, 208] width 380 height 35
click at [562, 216] on input "5,000.00" at bounding box center [681, 208] width 380 height 35
type input "500.00"
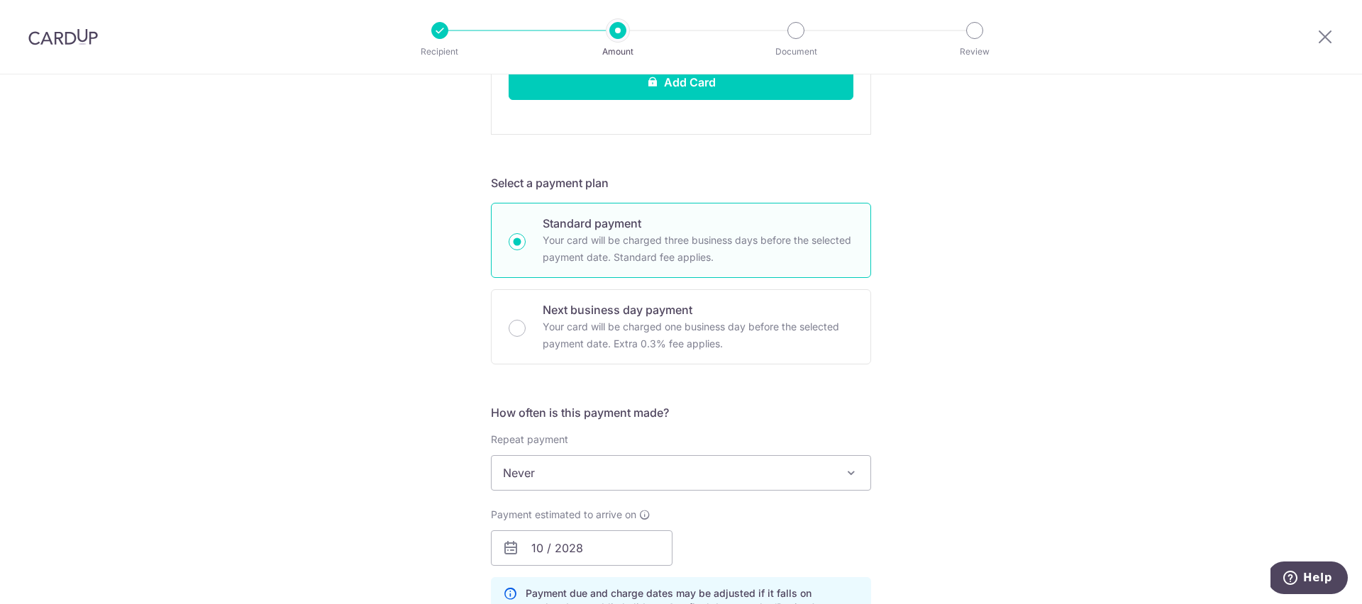
scroll to position [661, 0]
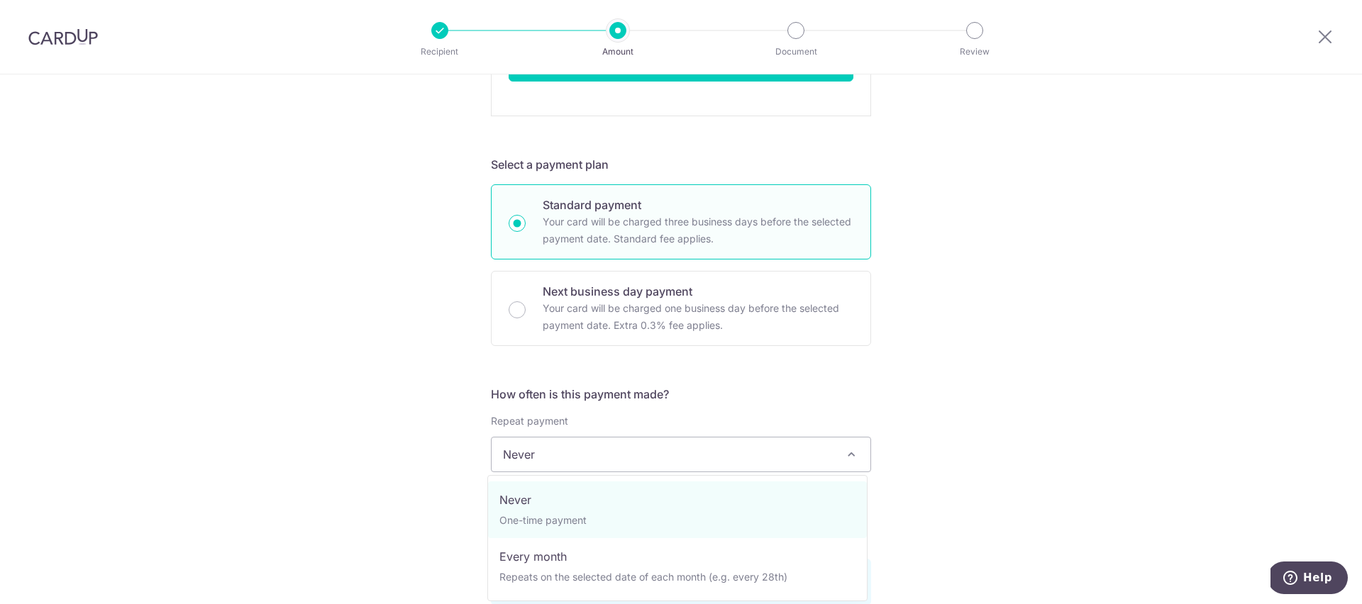
click at [648, 449] on span "Never" at bounding box center [681, 455] width 379 height 34
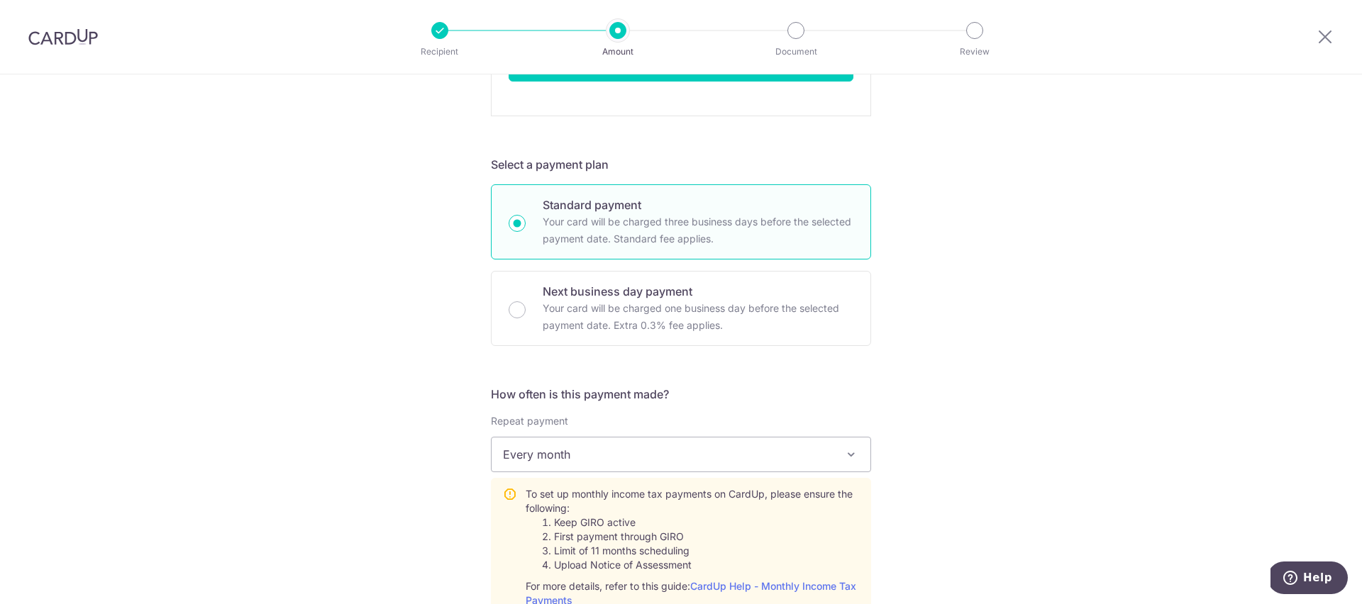
click at [949, 465] on div "Tell us more about your payment Enter one-time or monthly payment amount SGD 50…" at bounding box center [681, 359] width 1362 height 1893
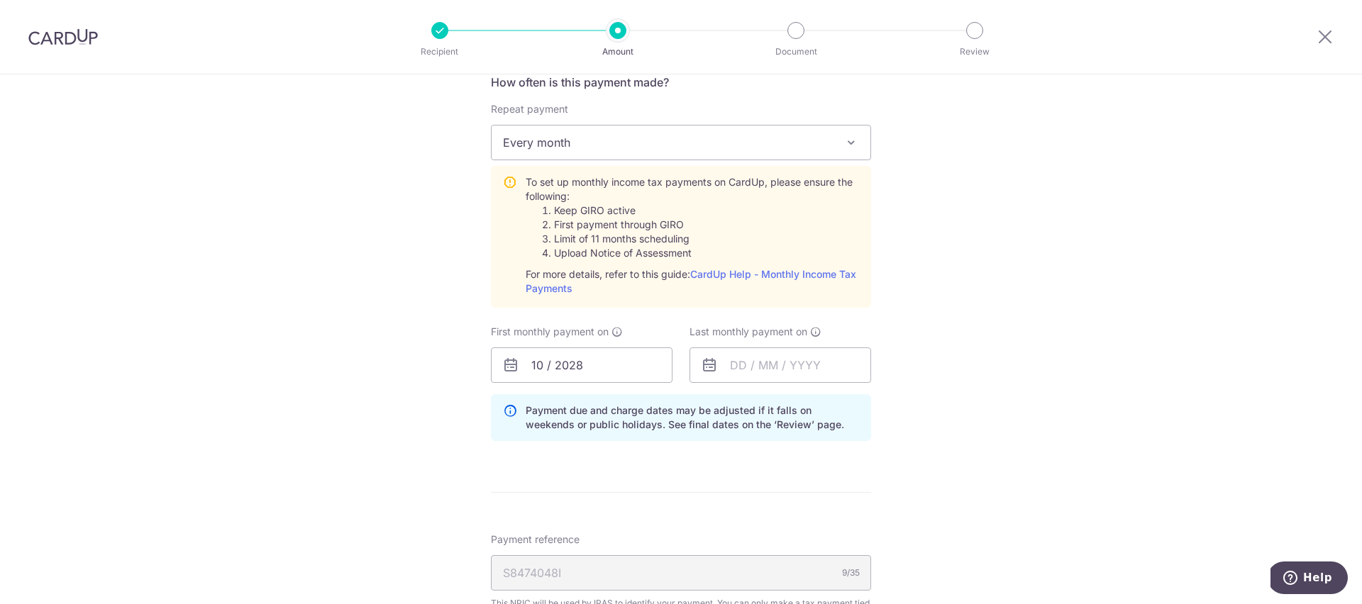
scroll to position [964, 0]
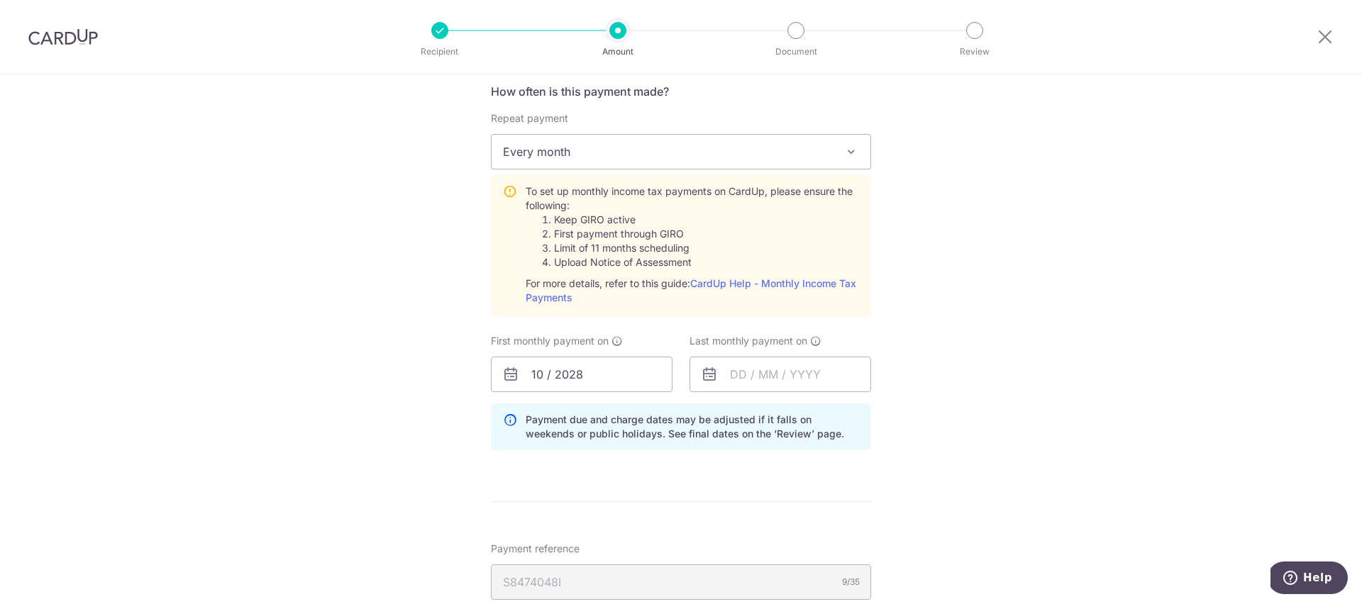
click at [685, 156] on span "Every month" at bounding box center [681, 152] width 379 height 34
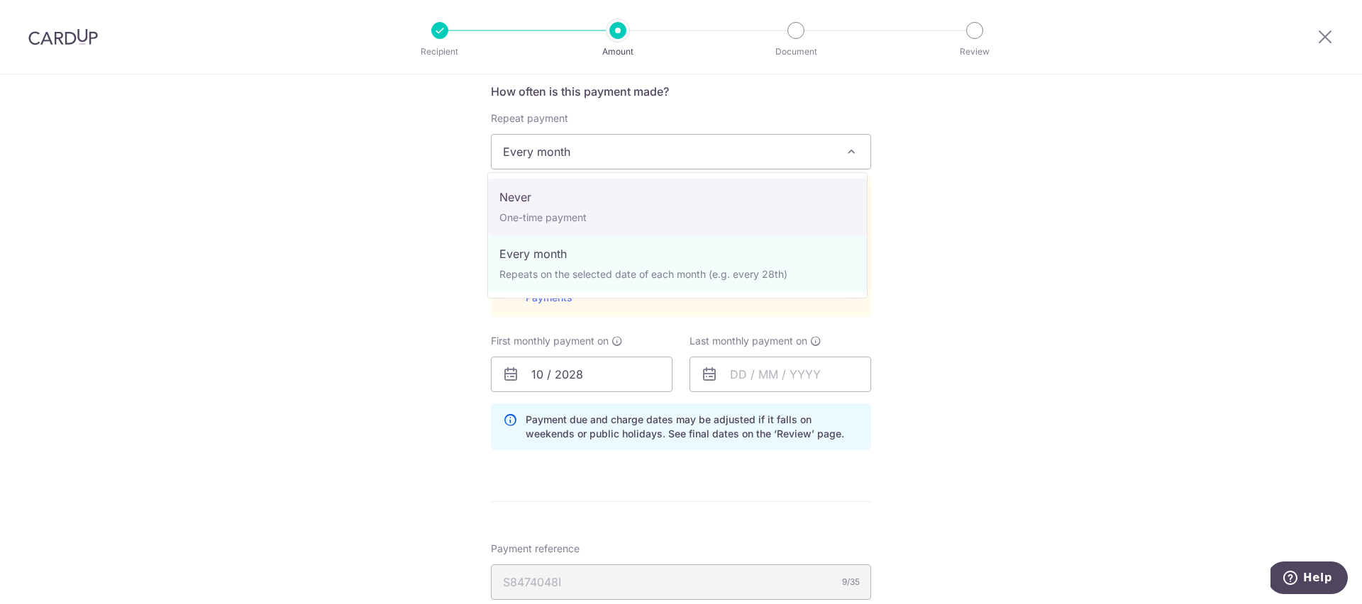
select select "1"
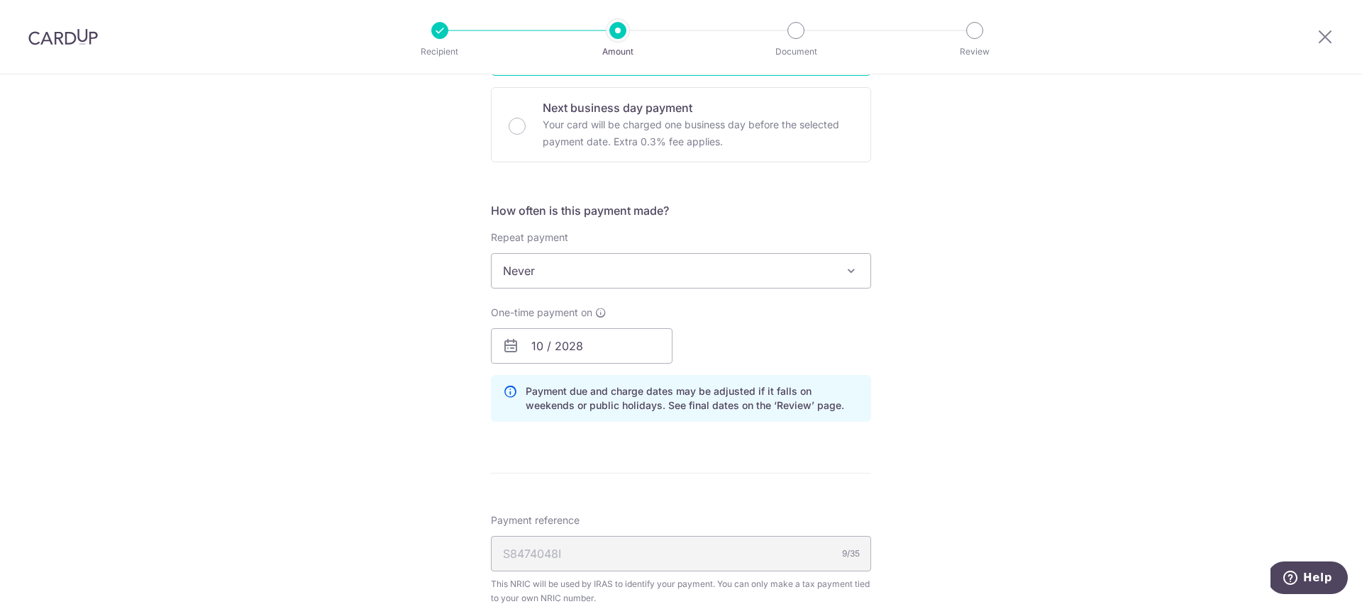
scroll to position [853, 0]
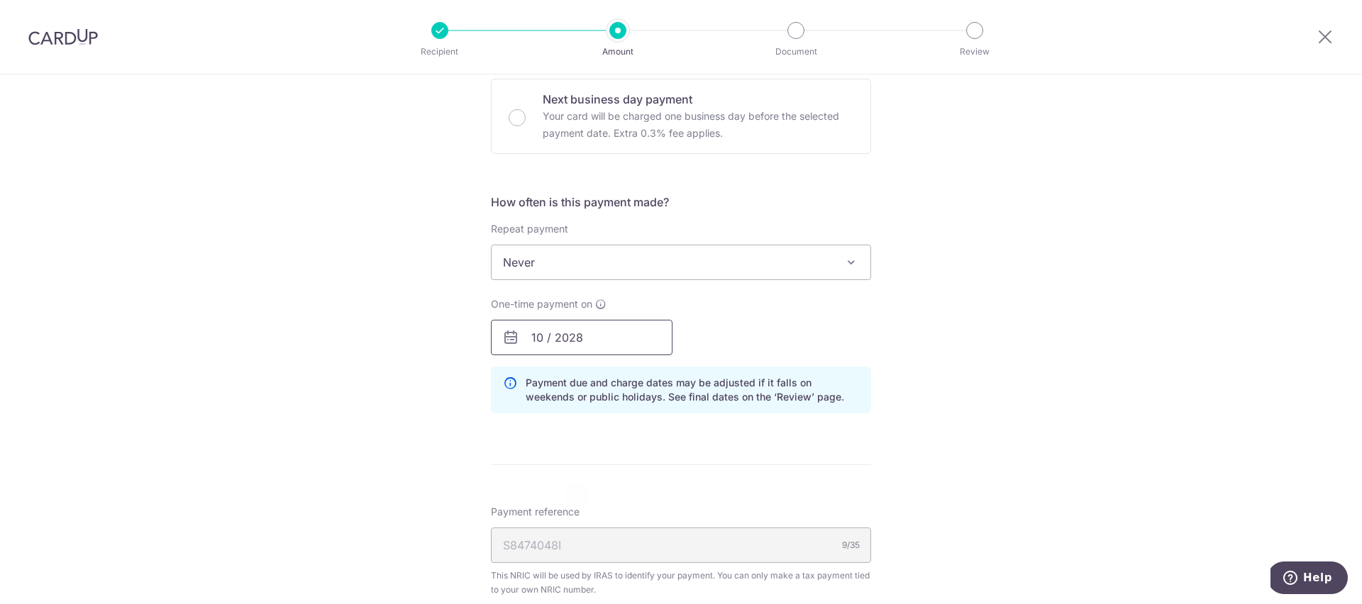
click at [595, 334] on input "10 / 2028" at bounding box center [582, 337] width 182 height 35
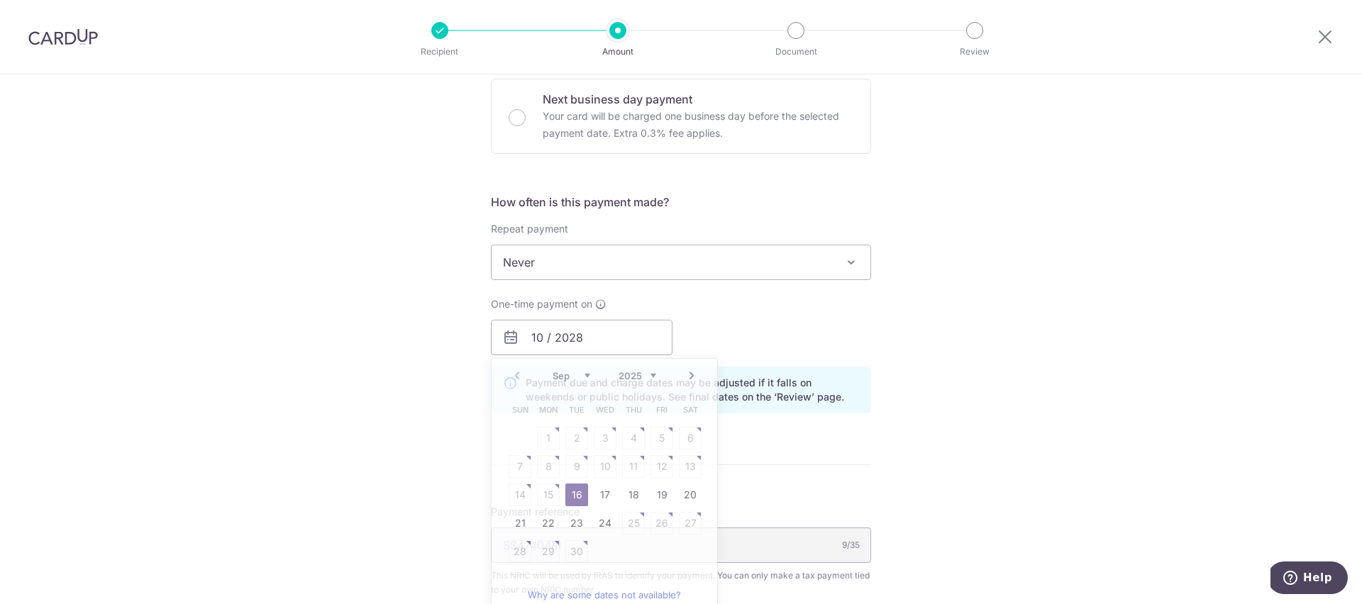
click at [792, 326] on div "One-time payment on 10 / 2028 Prev Next Sep Oct Nov Dec 2025 2026 Sun Mon Tue W…" at bounding box center [680, 326] width 397 height 58
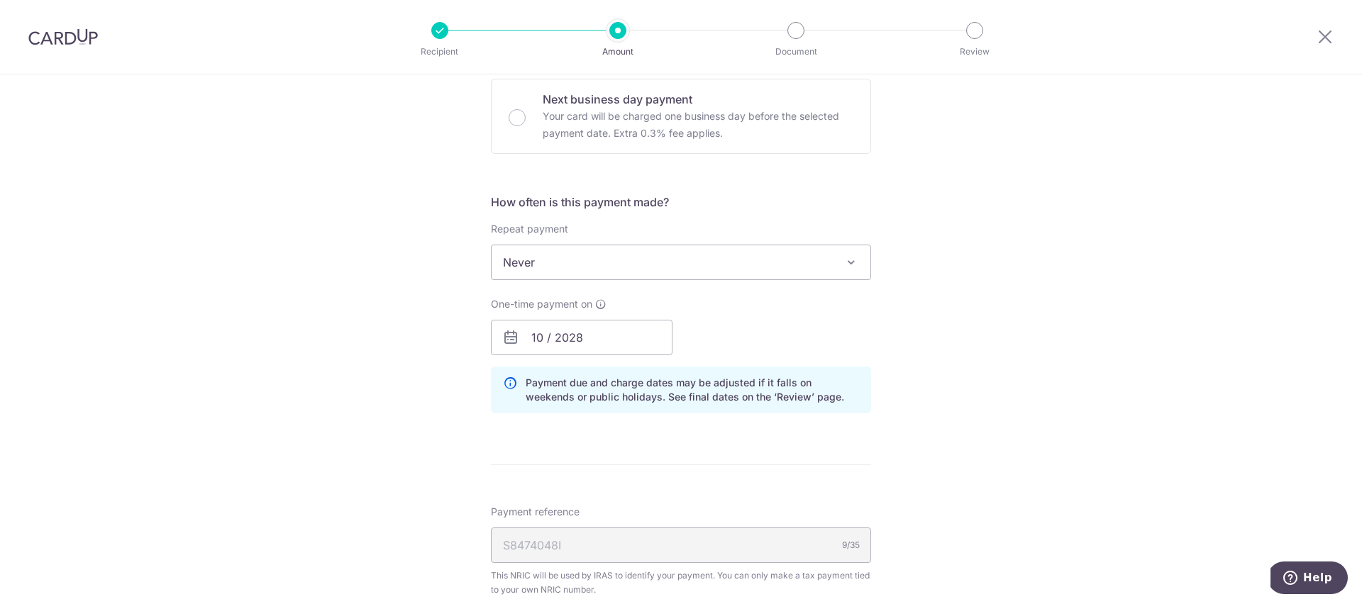
click at [491, 355] on div at bounding box center [491, 355] width 0 height 0
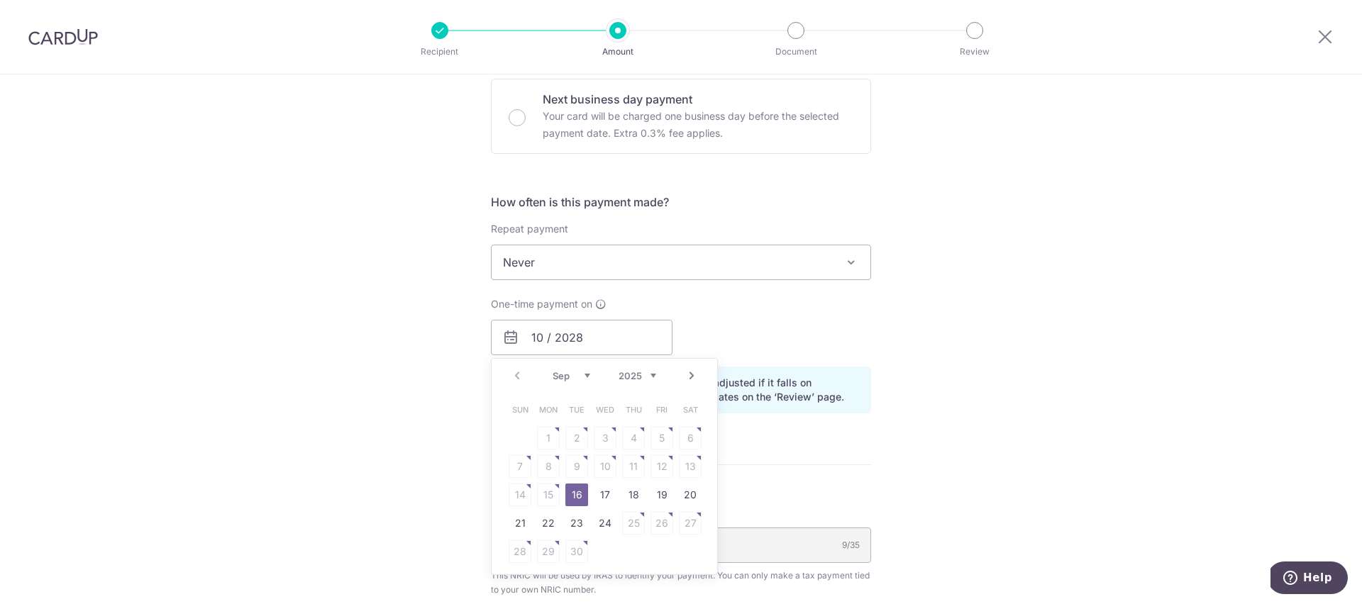
click at [691, 377] on link "Next" at bounding box center [691, 375] width 17 height 17
click at [514, 381] on link "Prev" at bounding box center [517, 375] width 17 height 17
click at [599, 523] on link "24" at bounding box center [605, 523] width 23 height 23
type input "24/09/2025"
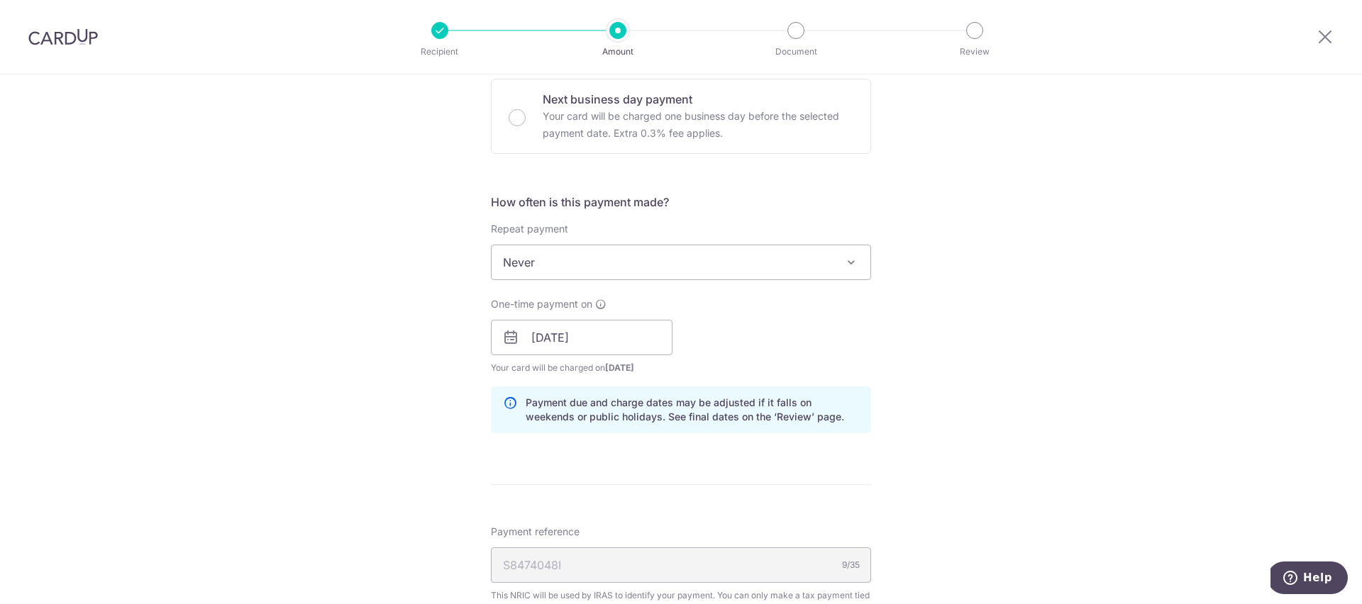
click at [963, 410] on div "Tell us more about your payment Enter one-time or monthly payment amount SGD 50…" at bounding box center [681, 103] width 1362 height 1765
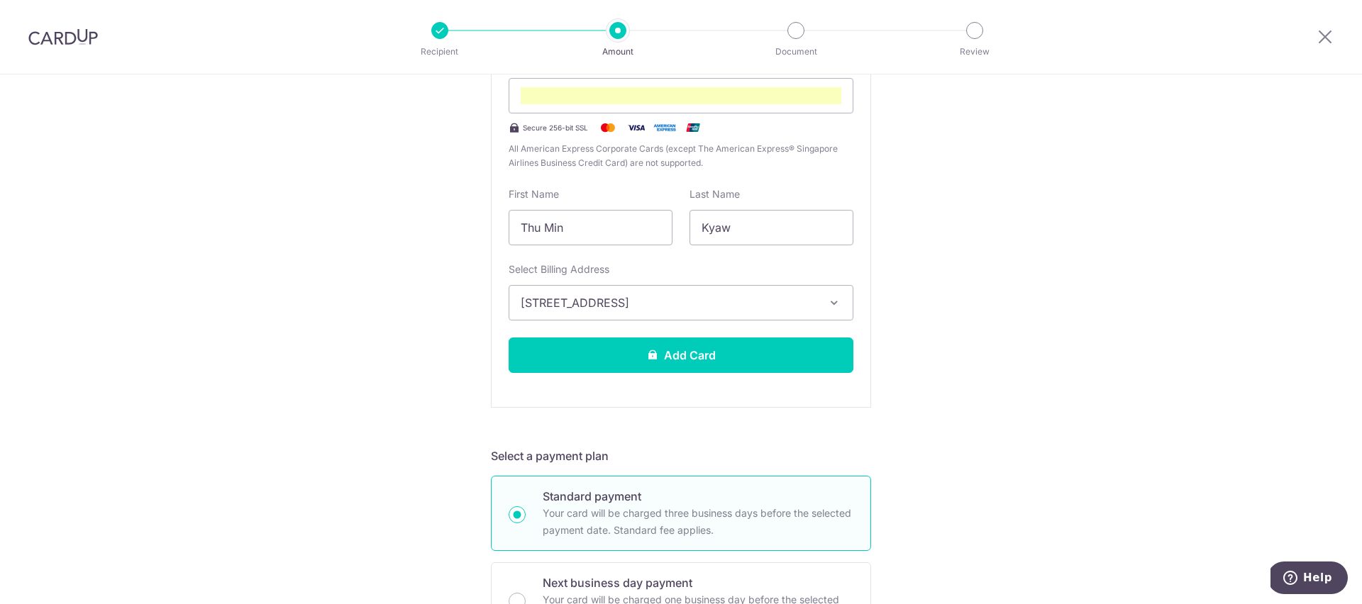
scroll to position [0, 0]
